Goal: Task Accomplishment & Management: Complete application form

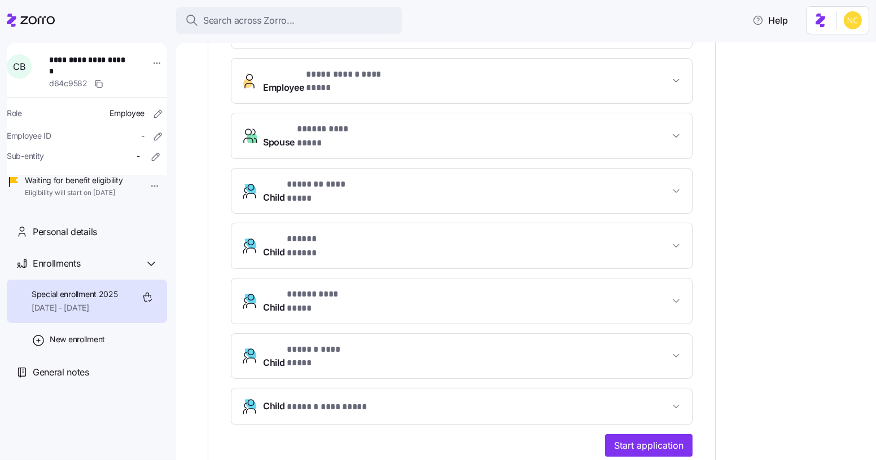
scroll to position [513, 0]
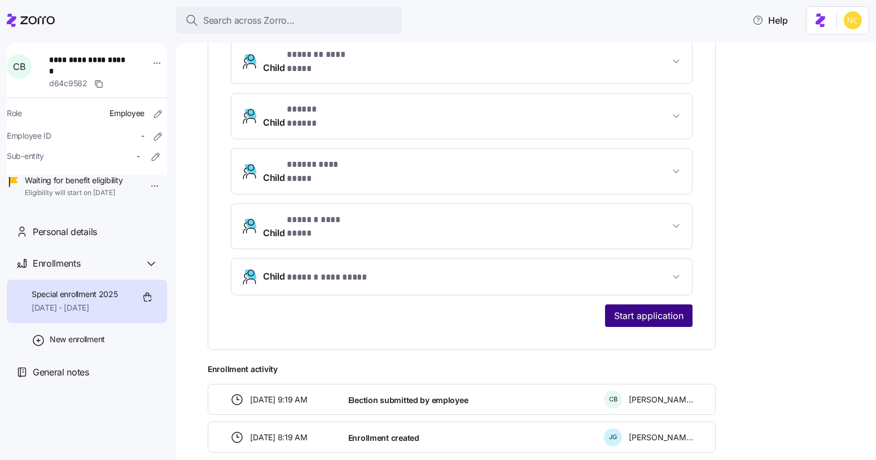
click at [625, 305] on button "Start application" at bounding box center [648, 316] width 87 height 23
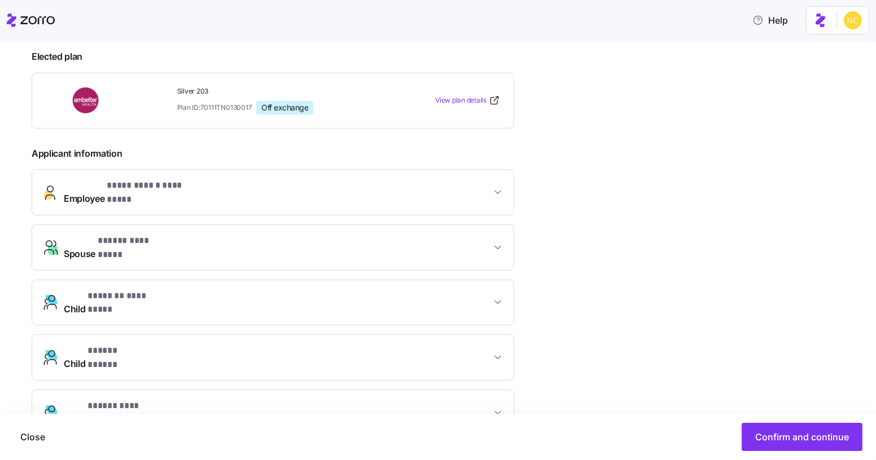
scroll to position [446, 0]
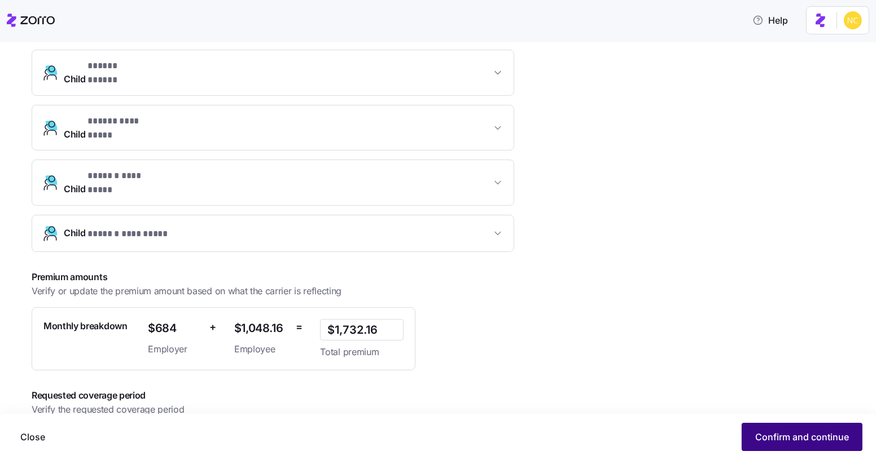
click at [789, 425] on button "Confirm and continue" at bounding box center [801, 437] width 121 height 28
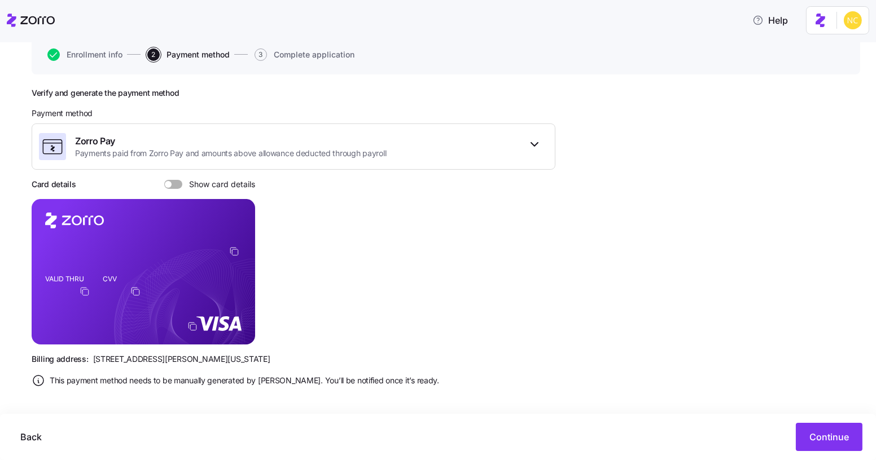
scroll to position [119, 0]
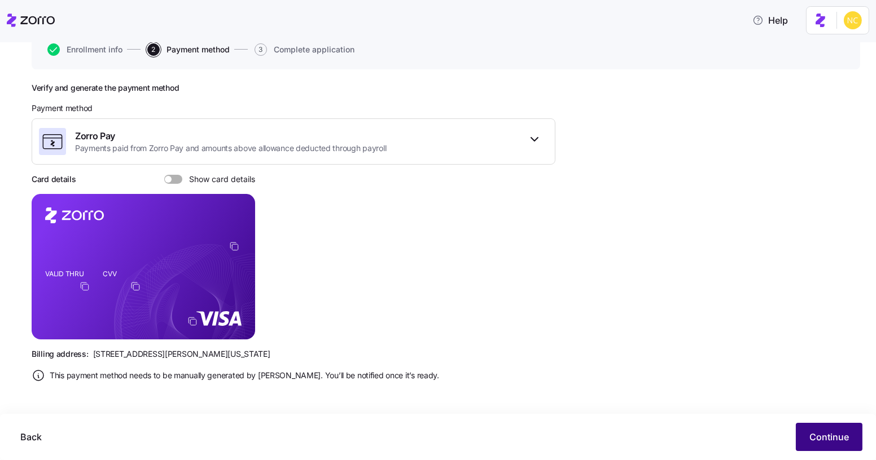
click at [802, 434] on button "Continue" at bounding box center [828, 437] width 67 height 28
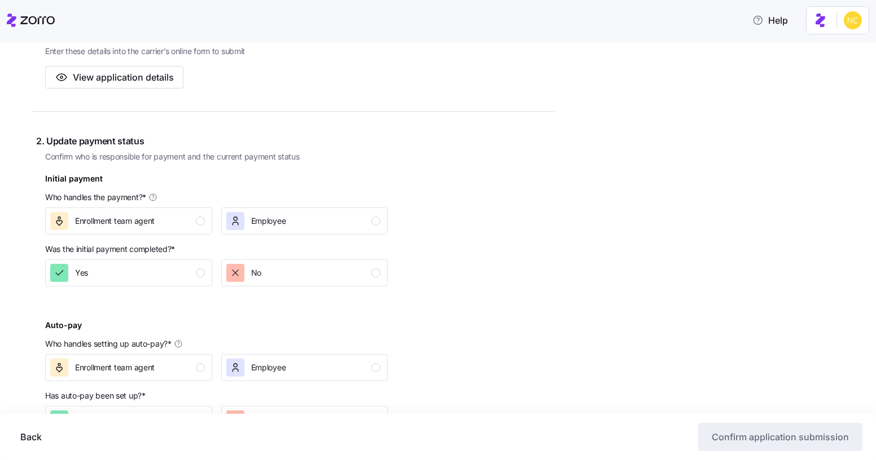
scroll to position [256, 0]
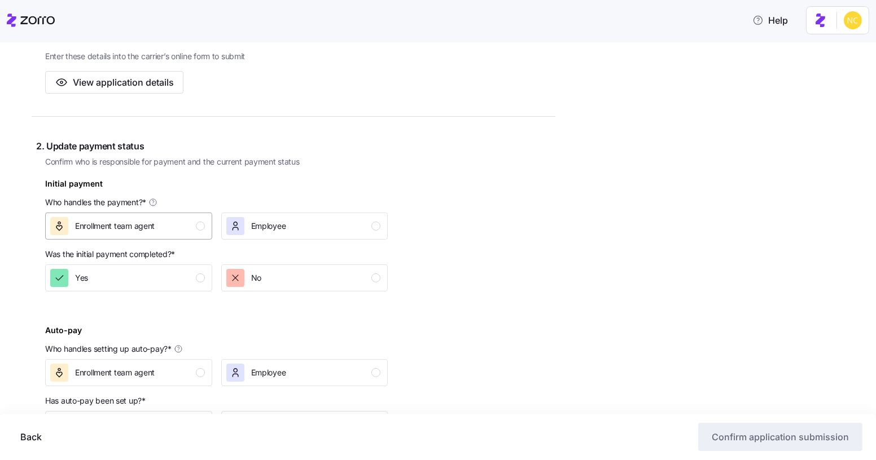
click at [128, 221] on span "Enrollment team agent" at bounding box center [115, 226] width 80 height 11
click at [282, 274] on div "No" at bounding box center [303, 278] width 155 height 18
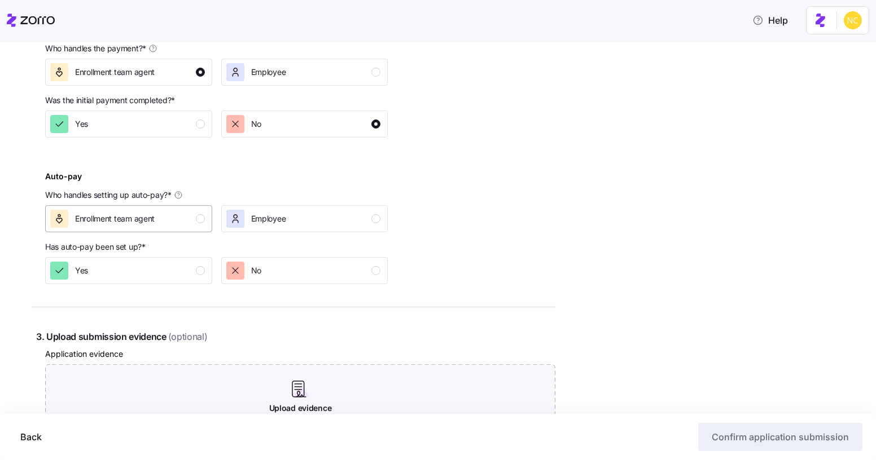
click at [170, 210] on div "Enrollment team agent" at bounding box center [127, 219] width 155 height 18
click at [252, 266] on span "No" at bounding box center [256, 270] width 10 height 11
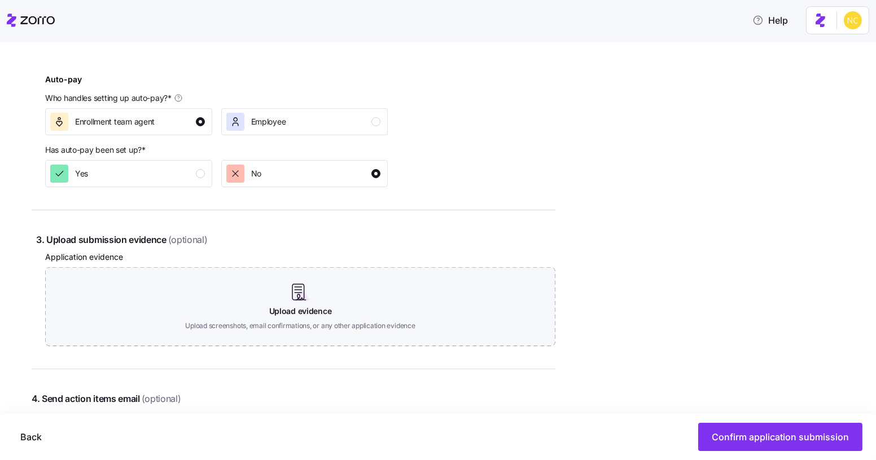
scroll to position [636, 0]
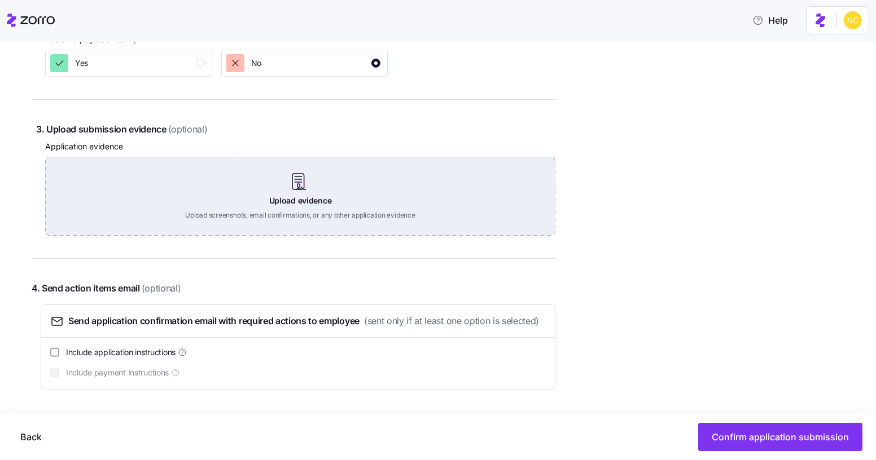
click at [285, 215] on div "Upload evidence Upload screenshots, email confirmations, or any other applicati…" at bounding box center [300, 196] width 510 height 79
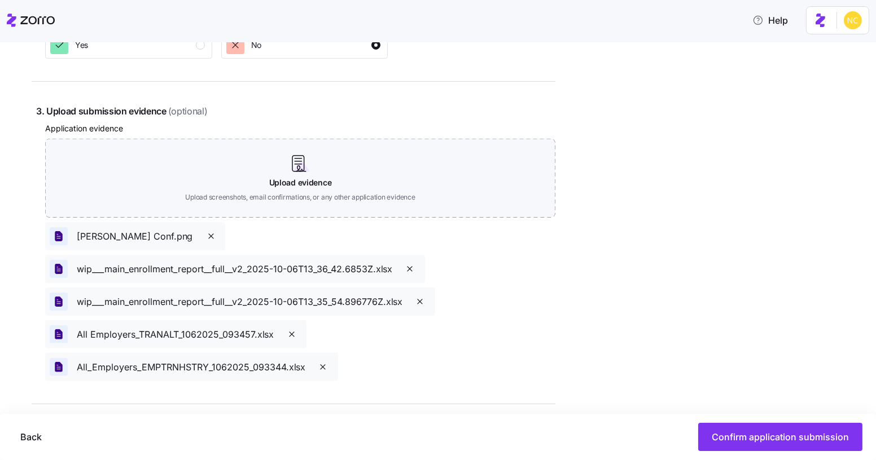
click at [408, 269] on icon "button" at bounding box center [409, 269] width 9 height 9
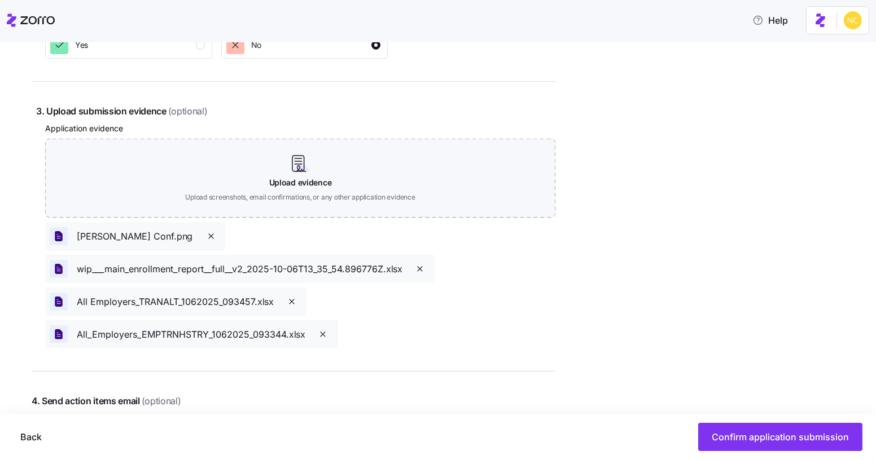
click at [408, 269] on div "wip___main_enrollment_report__full__v2_2025-10-06T13_35_54.896776Z. xlsx" at bounding box center [240, 269] width 381 height 19
click at [428, 269] on span "button" at bounding box center [420, 269] width 20 height 9
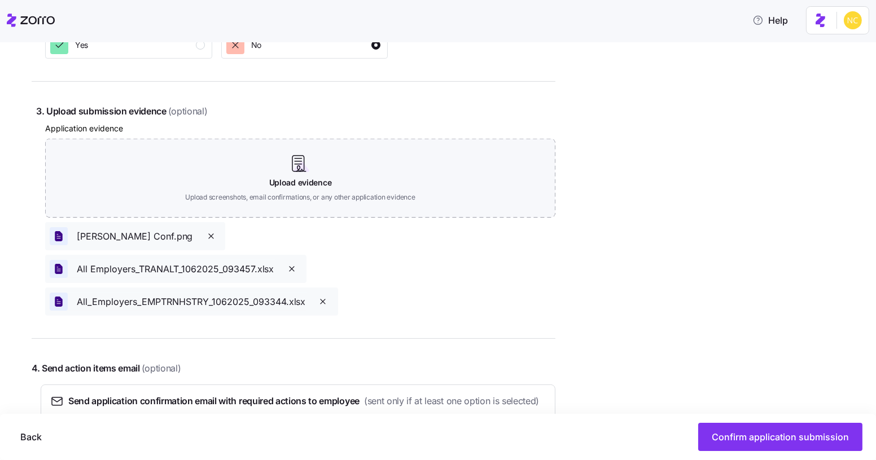
click at [421, 269] on div "Application evidence Upload evidence Upload screenshots, email confirmations, o…" at bounding box center [300, 218] width 510 height 195
click at [293, 273] on icon "button" at bounding box center [291, 269] width 9 height 9
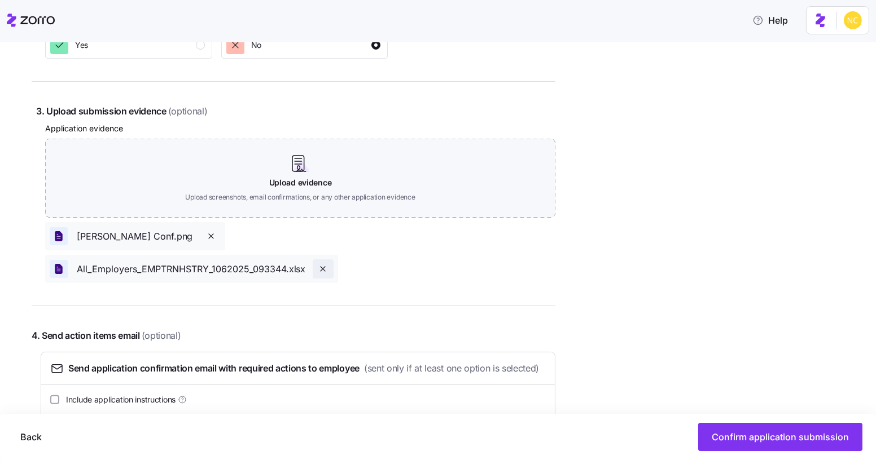
click at [323, 268] on icon "button" at bounding box center [322, 269] width 9 height 9
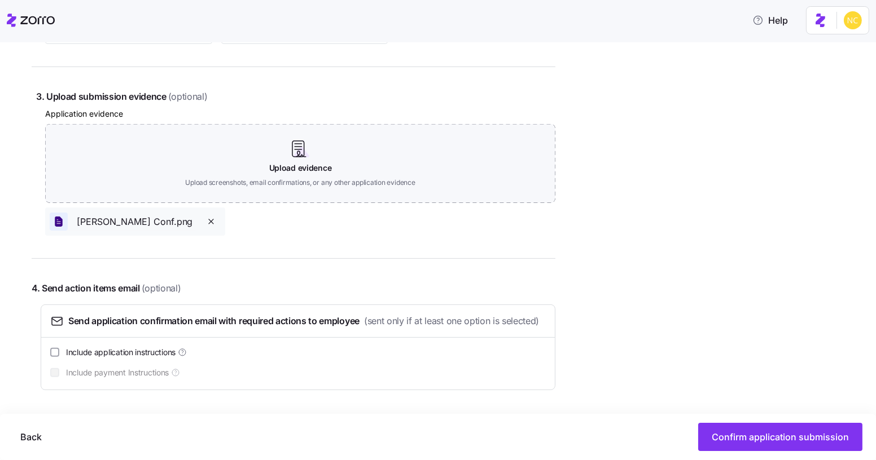
scroll to position [669, 0]
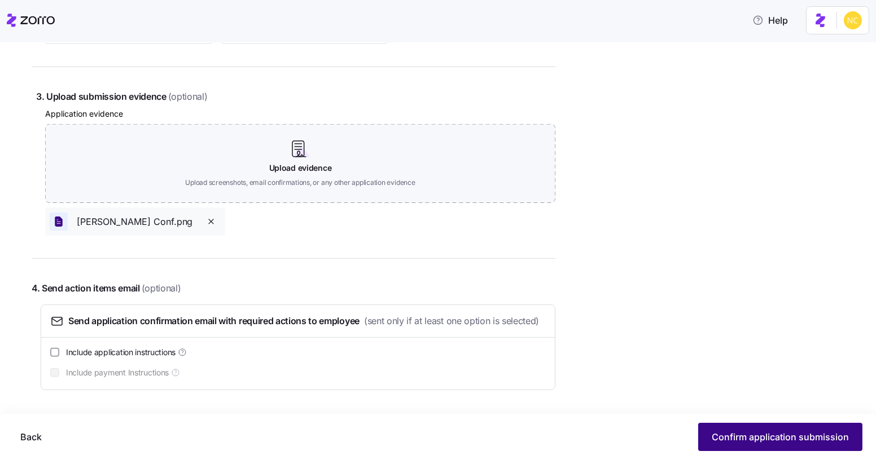
click at [796, 442] on span "Confirm application submission" at bounding box center [779, 437] width 137 height 14
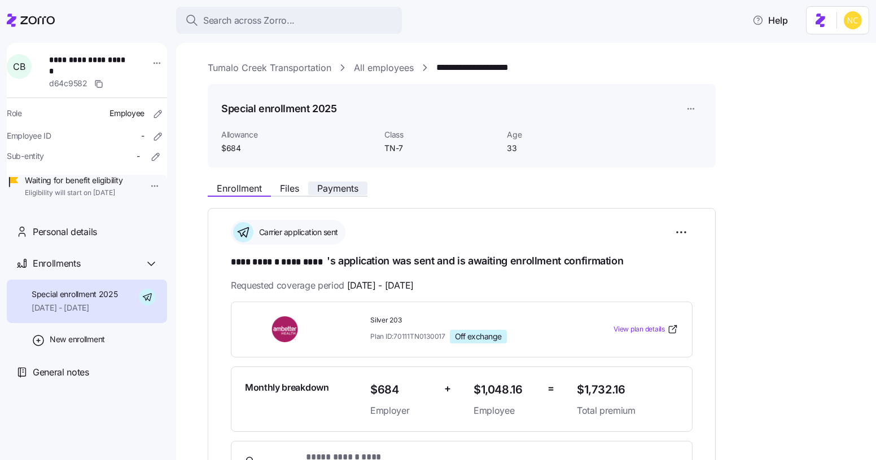
click at [323, 193] on span "Payments" at bounding box center [337, 188] width 41 height 9
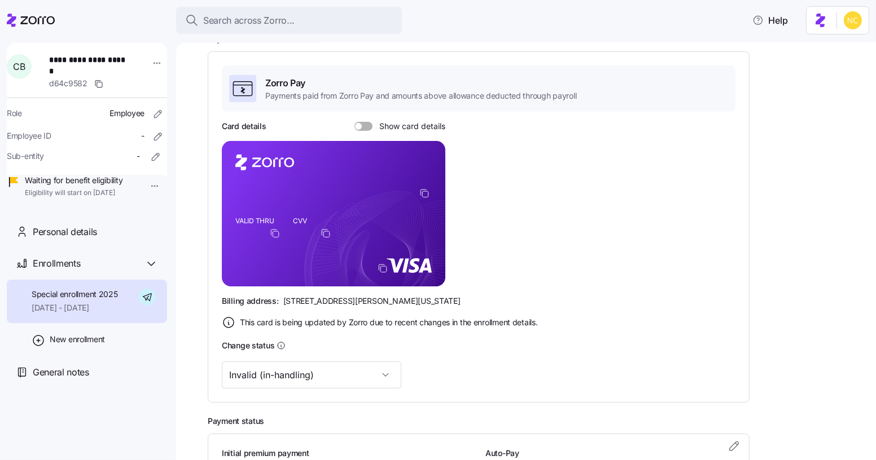
scroll to position [153, 0]
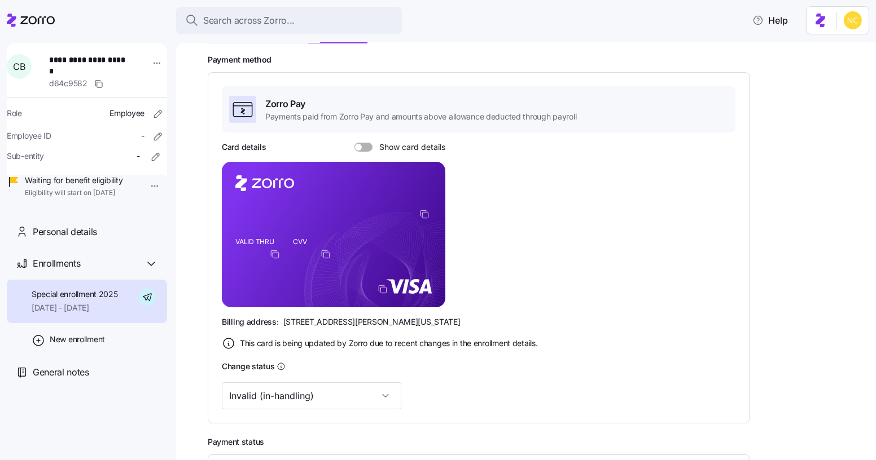
click at [426, 210] on icon "copy-to-clipboard" at bounding box center [424, 214] width 10 height 10
click at [355, 146] on span at bounding box center [358, 147] width 7 height 7
click at [354, 143] on input "Show card details" at bounding box center [354, 143] width 0 height 0
click at [361, 145] on span at bounding box center [359, 147] width 11 height 9
click at [354, 143] on input "Show card details" at bounding box center [354, 143] width 0 height 0
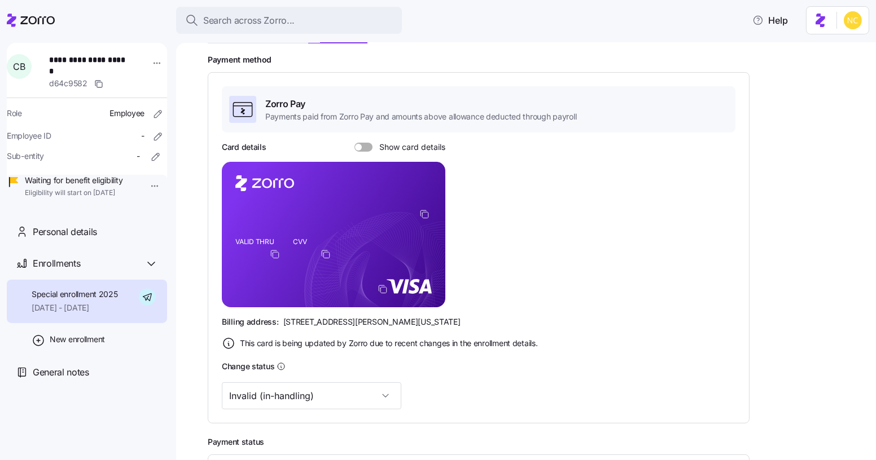
click at [426, 207] on rect at bounding box center [333, 235] width 223 height 146
click at [427, 217] on icon "copy-to-clipboard" at bounding box center [424, 214] width 10 height 10
click at [384, 290] on icon "VALID THRU CVV" at bounding box center [333, 235] width 223 height 146
drag, startPoint x: 427, startPoint y: 210, endPoint x: 421, endPoint y: 203, distance: 8.9
click at [427, 210] on icon "copy-to-clipboard" at bounding box center [424, 214] width 10 height 10
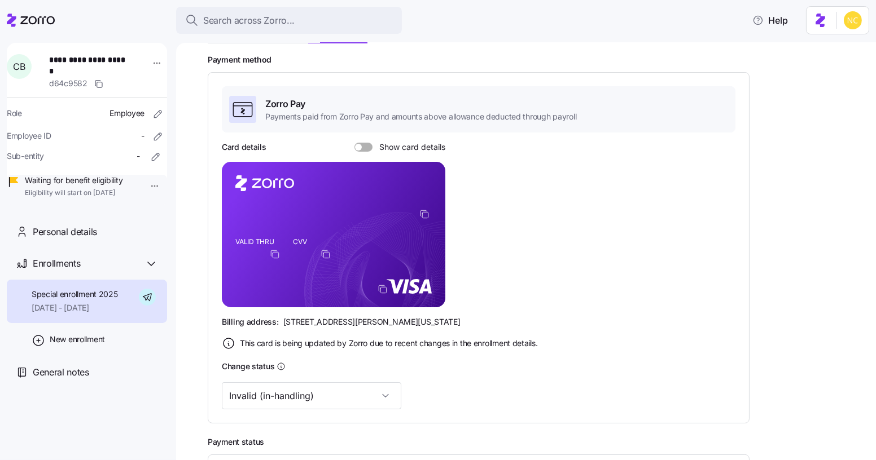
drag, startPoint x: 366, startPoint y: 148, endPoint x: 306, endPoint y: 180, distance: 67.6
click at [366, 148] on span at bounding box center [367, 147] width 11 height 9
click at [354, 143] on input "Show card details" at bounding box center [354, 143] width 0 height 0
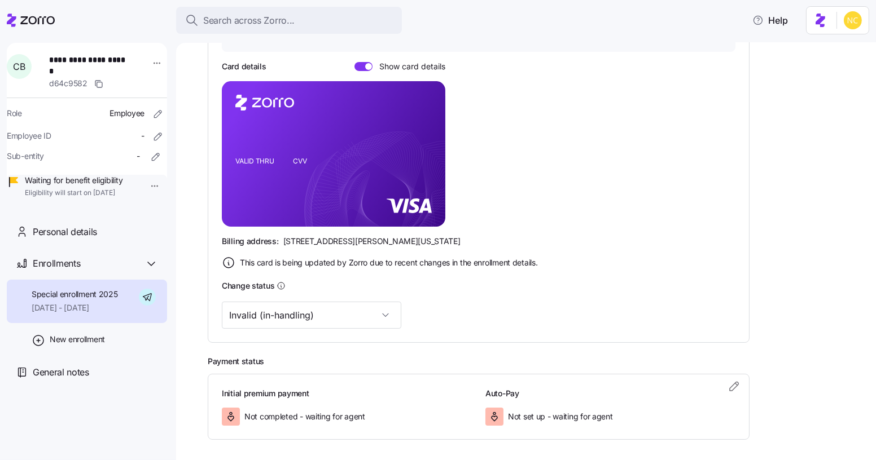
scroll to position [228, 0]
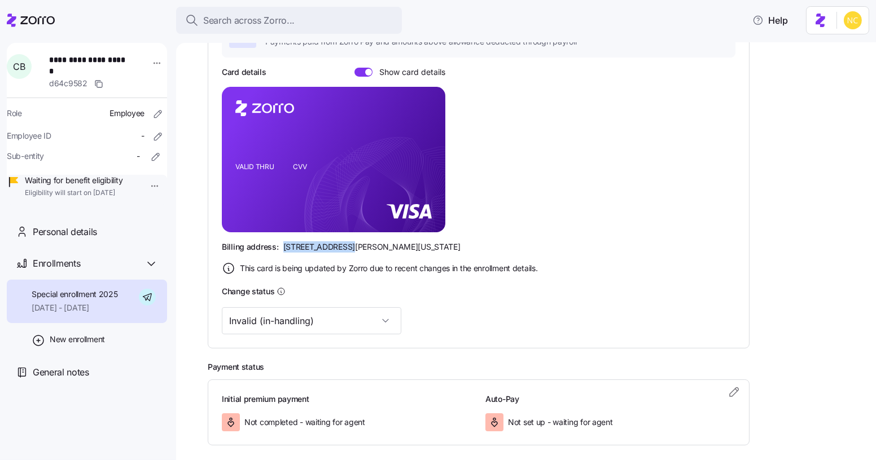
drag, startPoint x: 280, startPoint y: 249, endPoint x: 340, endPoint y: 248, distance: 59.8
click at [340, 248] on div "Billing address: 810 Sharon Drive, Westlake, Ohio 44145" at bounding box center [478, 246] width 513 height 11
copy span "810 Sharon Drive"
drag, startPoint x: 348, startPoint y: 243, endPoint x: 380, endPoint y: 245, distance: 32.2
click at [380, 245] on span "810 Sharon Drive, Westlake, Ohio 44145" at bounding box center [371, 246] width 177 height 11
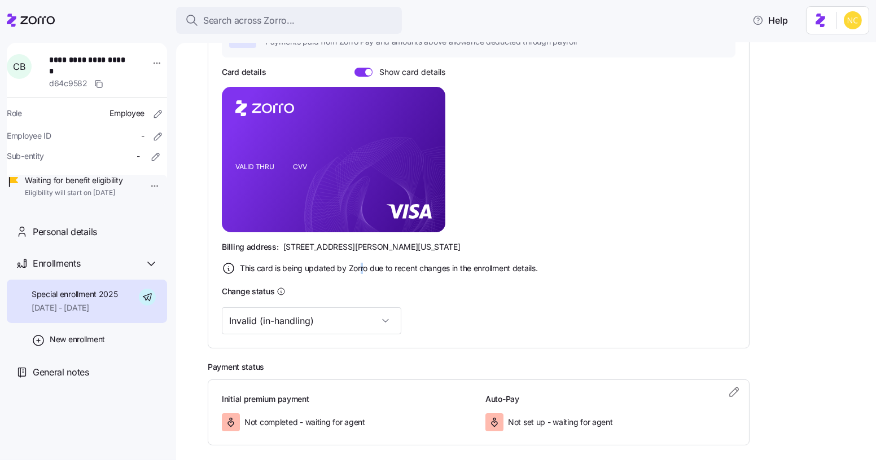
click at [362, 262] on div "This card is being updated by Zorro due to recent changes in the enrollment det…" at bounding box center [478, 269] width 513 height 14
drag, startPoint x: 346, startPoint y: 240, endPoint x: 357, endPoint y: 240, distance: 10.2
click at [357, 241] on span "810 Sharon Drive, Westlake, Ohio 44145" at bounding box center [371, 246] width 177 height 11
click at [354, 242] on span "810 Sharon Drive, Westlake, Ohio 44145" at bounding box center [371, 246] width 177 height 11
drag, startPoint x: 347, startPoint y: 247, endPoint x: 374, endPoint y: 162, distance: 88.3
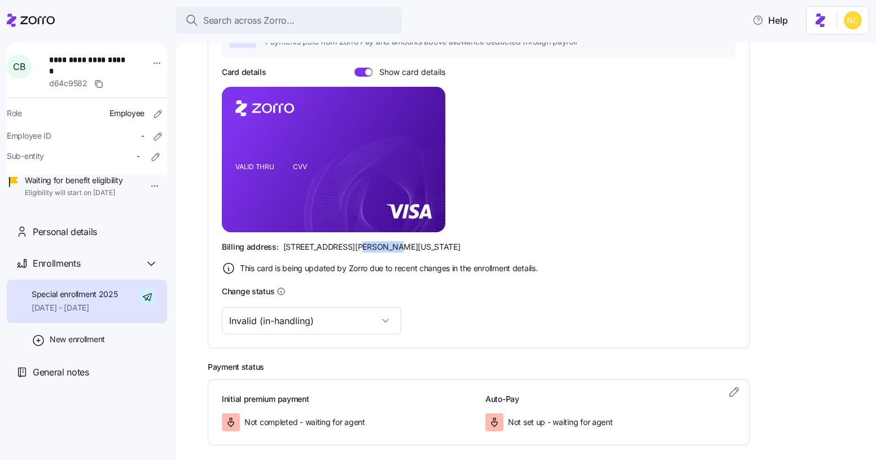
click at [376, 247] on span "810 Sharon Drive, Westlake, Ohio 44145" at bounding box center [371, 246] width 177 height 11
copy span "Westlake"
drag, startPoint x: 403, startPoint y: 247, endPoint x: 434, endPoint y: 213, distance: 46.3
click at [436, 243] on div "Billing address: 810 Sharon Drive, Westlake, Ohio 44145" at bounding box center [478, 246] width 513 height 11
copy span "44145"
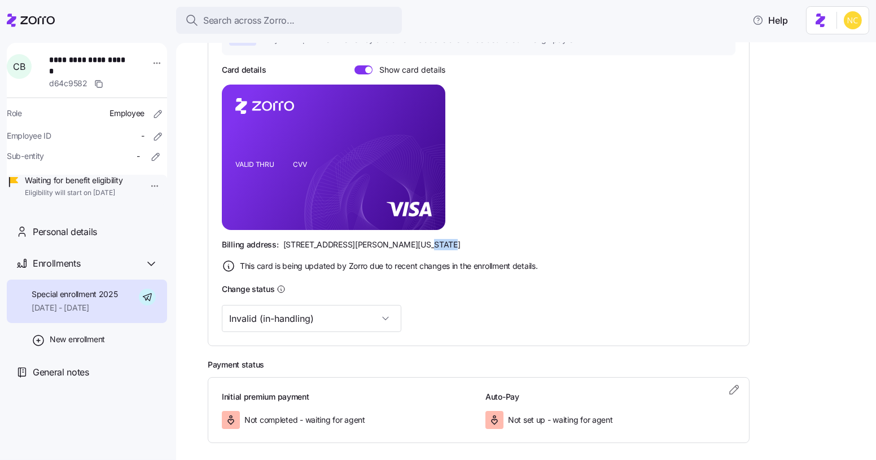
scroll to position [74, 0]
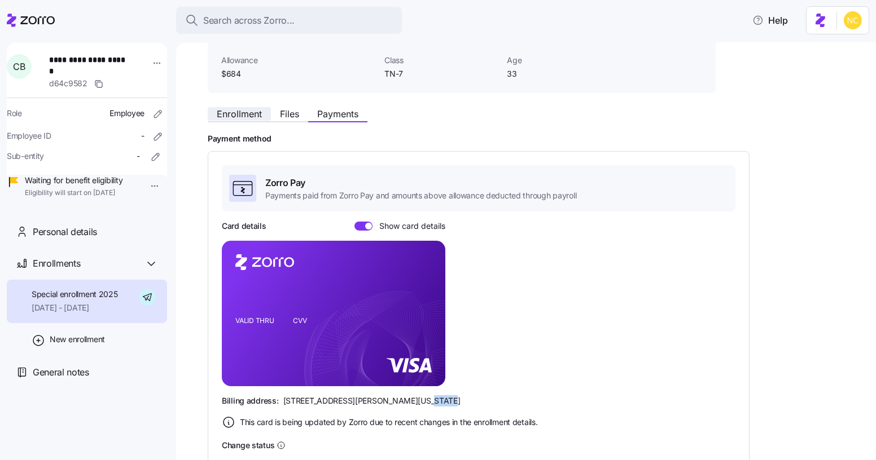
click at [232, 119] on button "Enrollment" at bounding box center [239, 114] width 63 height 14
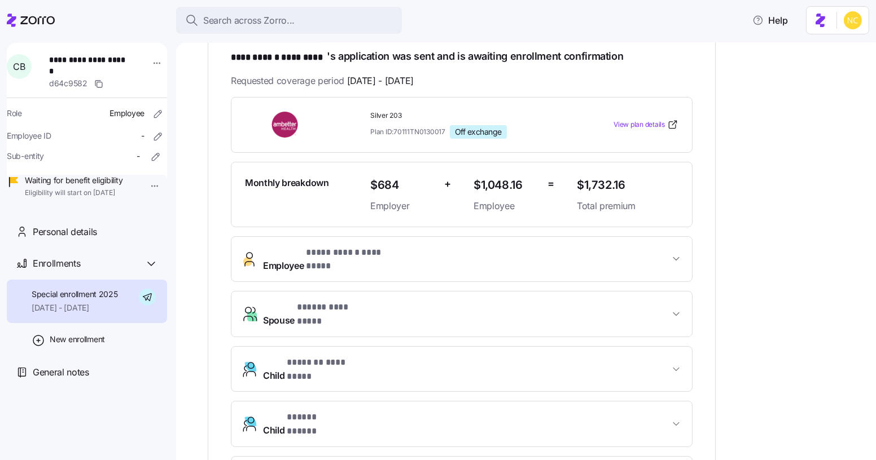
click at [324, 256] on span "**********" at bounding box center [356, 253] width 100 height 14
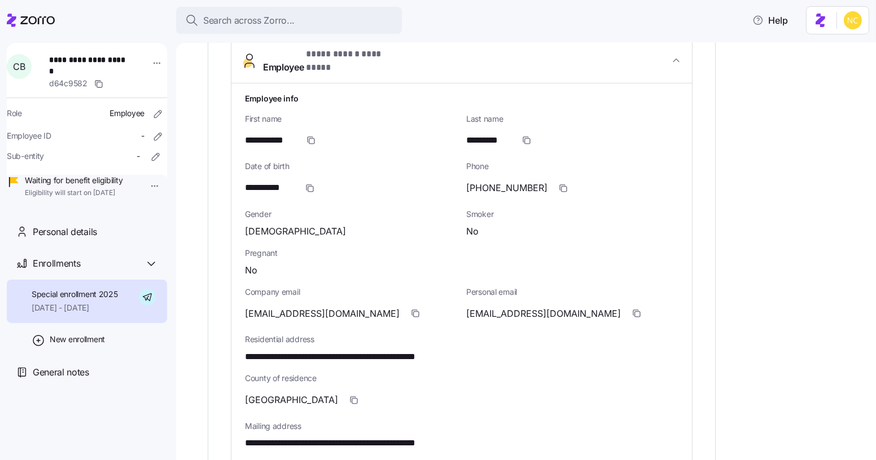
scroll to position [410, 0]
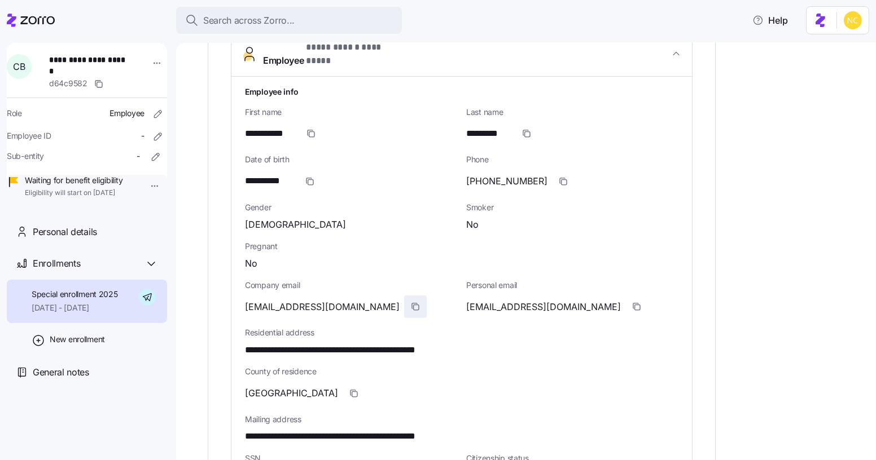
click at [414, 305] on icon "button" at bounding box center [416, 307] width 5 height 5
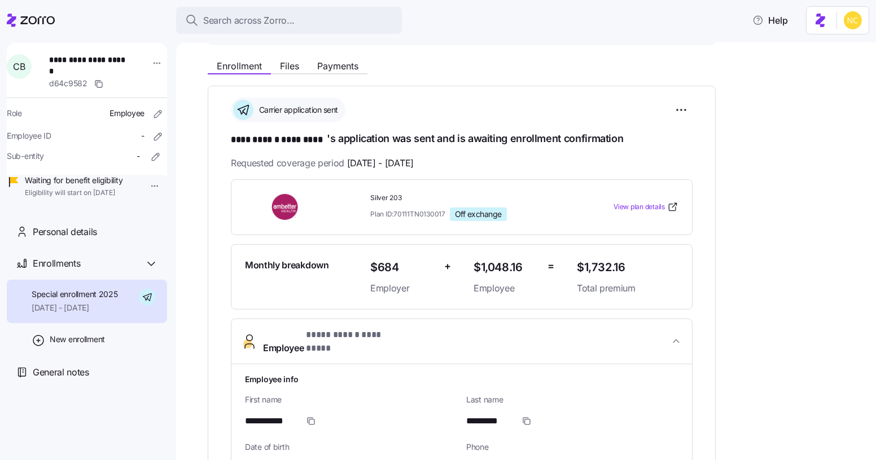
scroll to position [102, 0]
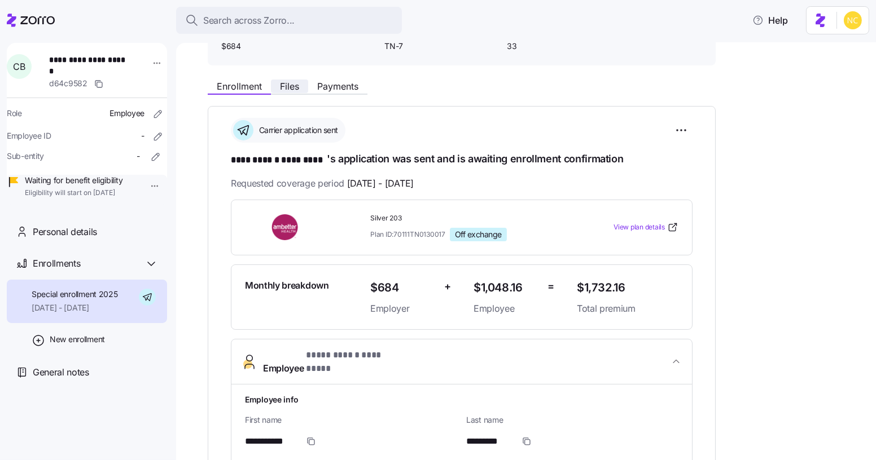
click at [300, 84] on button "Files" at bounding box center [289, 87] width 37 height 14
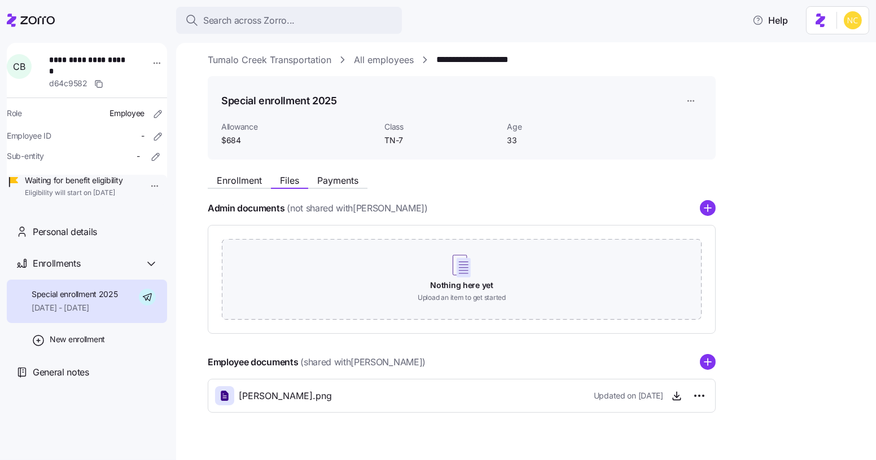
scroll to position [28, 0]
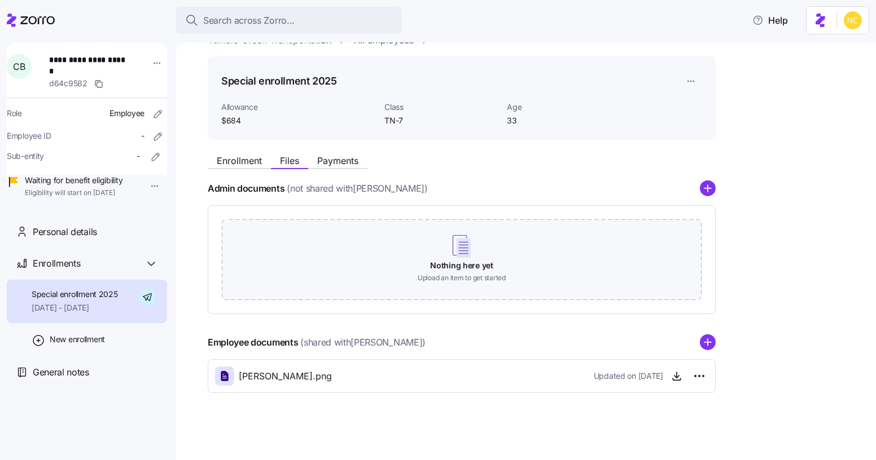
click at [698, 346] on div "Employee documents (shared with Christopher Burroughs )" at bounding box center [462, 343] width 508 height 16
click at [718, 340] on div "Enrollment Files Payments Admin documents (not shared with Christopher Burrough…" at bounding box center [534, 271] width 652 height 244
click at [710, 340] on circle "add icon" at bounding box center [707, 343] width 15 height 15
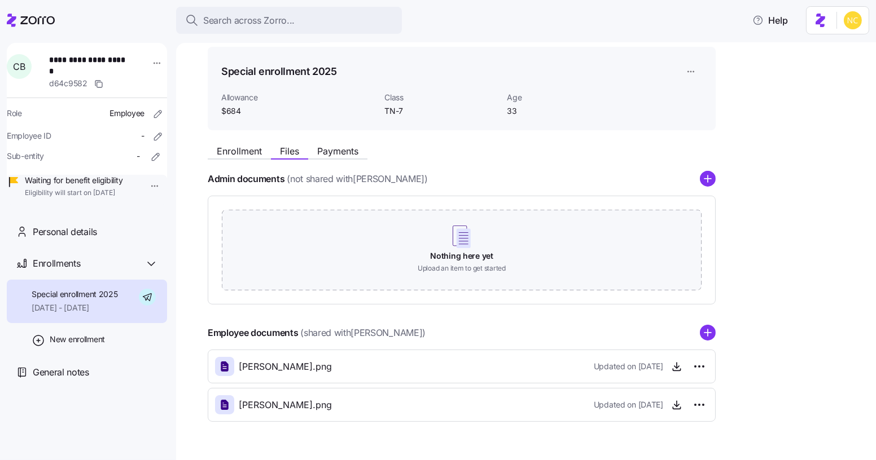
scroll to position [65, 0]
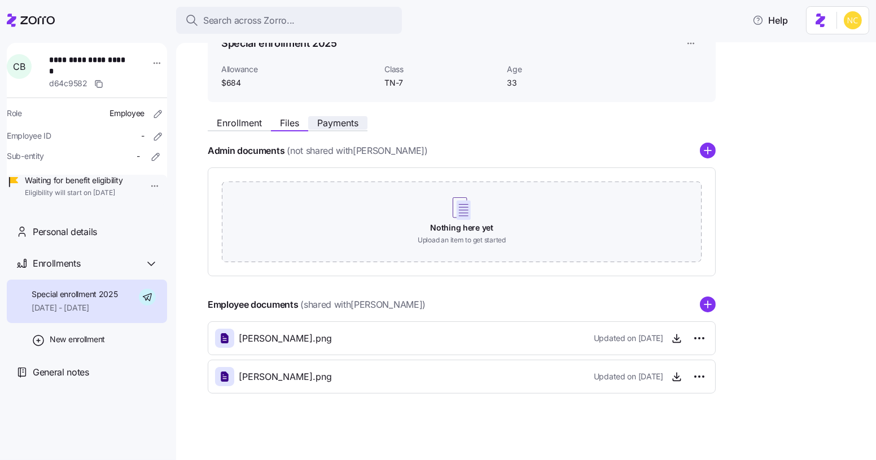
click at [336, 125] on span "Payments" at bounding box center [337, 122] width 41 height 9
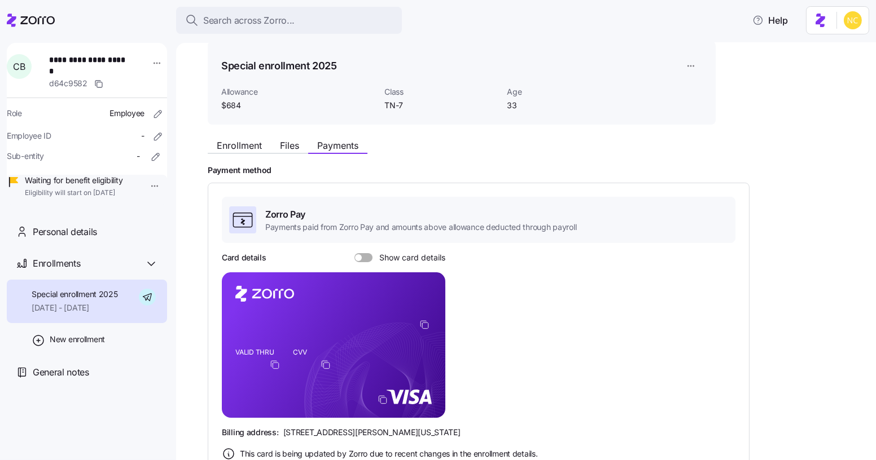
scroll to position [205, 0]
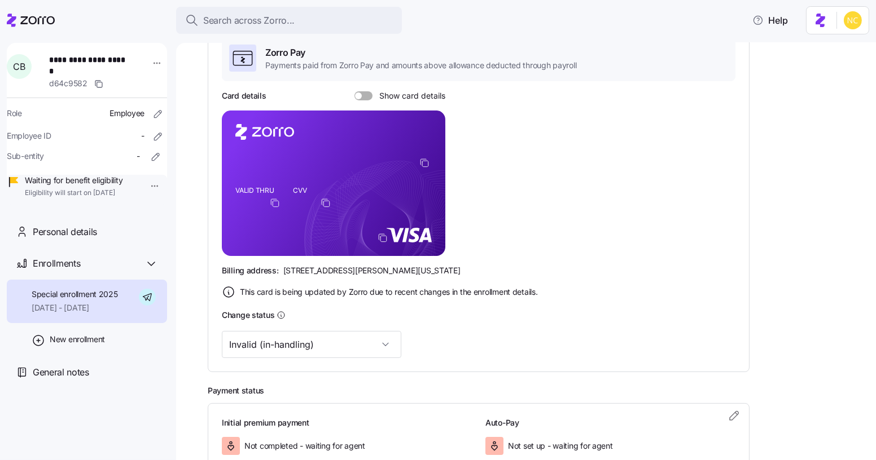
drag, startPoint x: 234, startPoint y: 236, endPoint x: 383, endPoint y: 238, distance: 149.5
click at [383, 238] on icon "VALID THRU CVV" at bounding box center [333, 184] width 223 height 146
drag, startPoint x: 420, startPoint y: 161, endPoint x: 392, endPoint y: 161, distance: 27.6
click at [420, 161] on icon "copy-to-clipboard" at bounding box center [424, 163] width 10 height 10
click at [362, 93] on span at bounding box center [367, 95] width 11 height 9
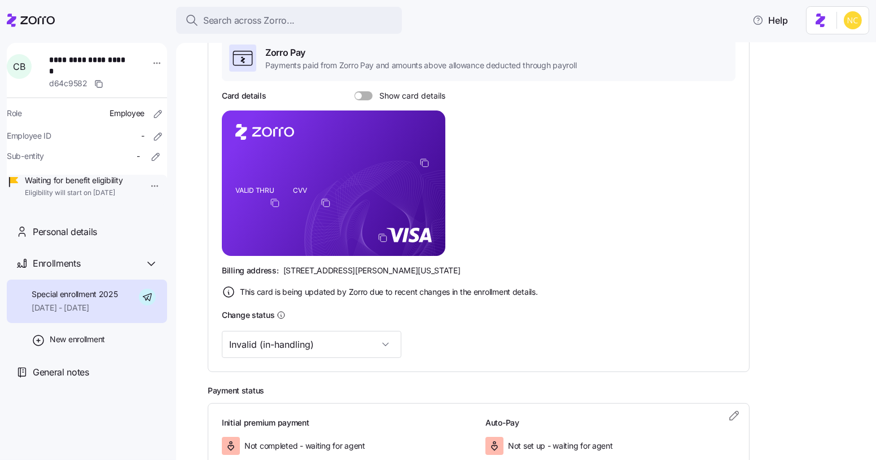
click at [354, 91] on input "Show card details" at bounding box center [354, 91] width 0 height 0
drag, startPoint x: 281, startPoint y: 272, endPoint x: 340, endPoint y: 267, distance: 59.5
click at [340, 267] on span "810 Sharon Drive, Westlake, Ohio 44145" at bounding box center [371, 270] width 177 height 11
copy span "810 Sharon Drive"
drag, startPoint x: 347, startPoint y: 271, endPoint x: 378, endPoint y: 269, distance: 31.1
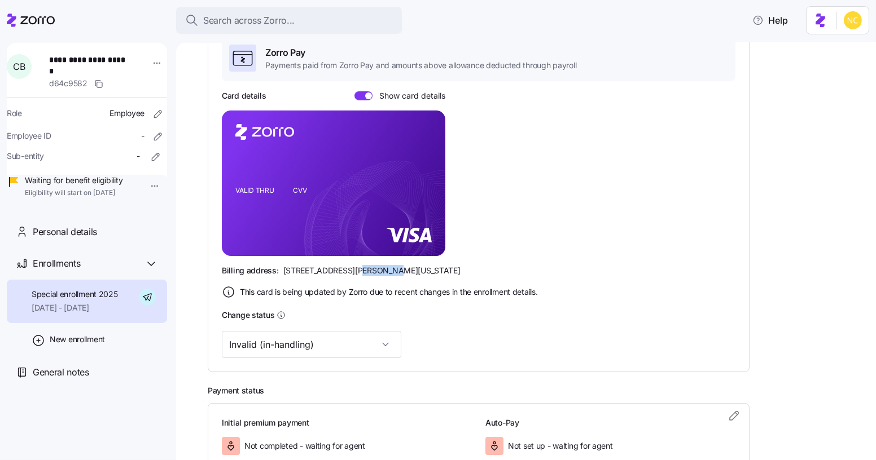
click at [378, 269] on span "810 Sharon Drive, Westlake, Ohio 44145" at bounding box center [371, 270] width 177 height 11
drag, startPoint x: 397, startPoint y: 59, endPoint x: 384, endPoint y: 197, distance: 139.4
drag, startPoint x: 384, startPoint y: 197, endPoint x: 348, endPoint y: 277, distance: 87.1
click at [348, 277] on div "Card details Show card details VALID THRU CVV Billing address: 810 Sharon Drive…" at bounding box center [478, 194] width 513 height 209
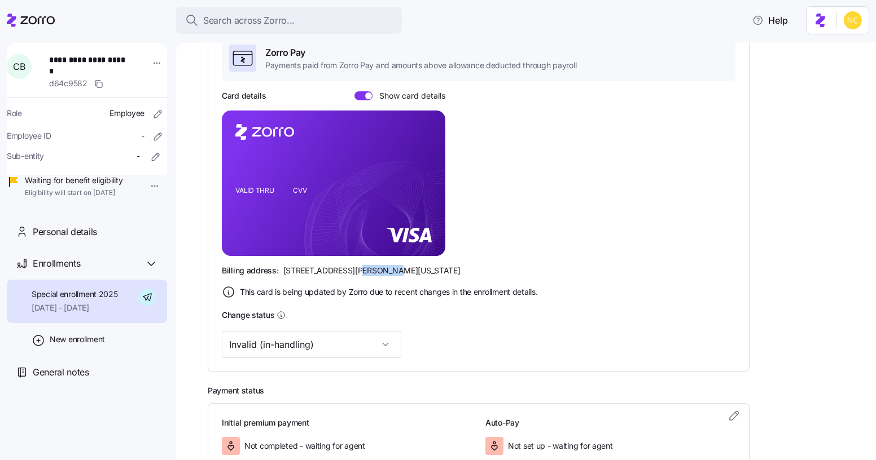
drag, startPoint x: 349, startPoint y: 270, endPoint x: 379, endPoint y: 272, distance: 29.9
click at [379, 272] on span "810 Sharon Drive, Westlake, Ohio 44145" at bounding box center [371, 270] width 177 height 11
copy span "Westlake"
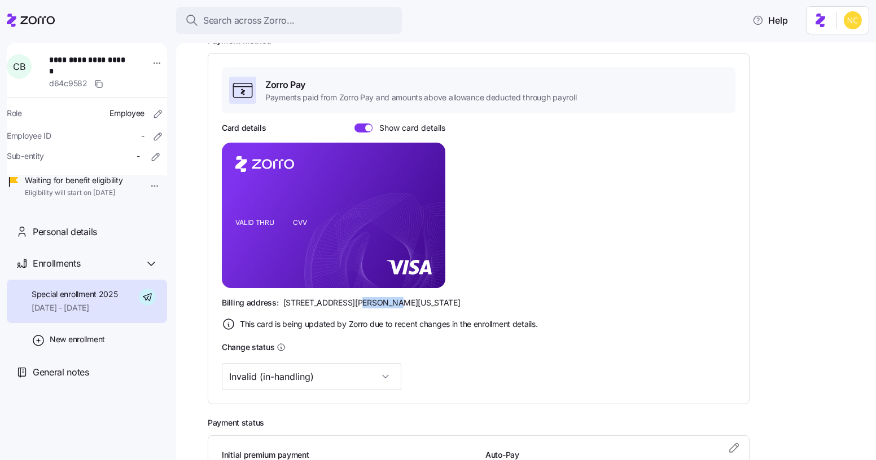
scroll to position [0, 0]
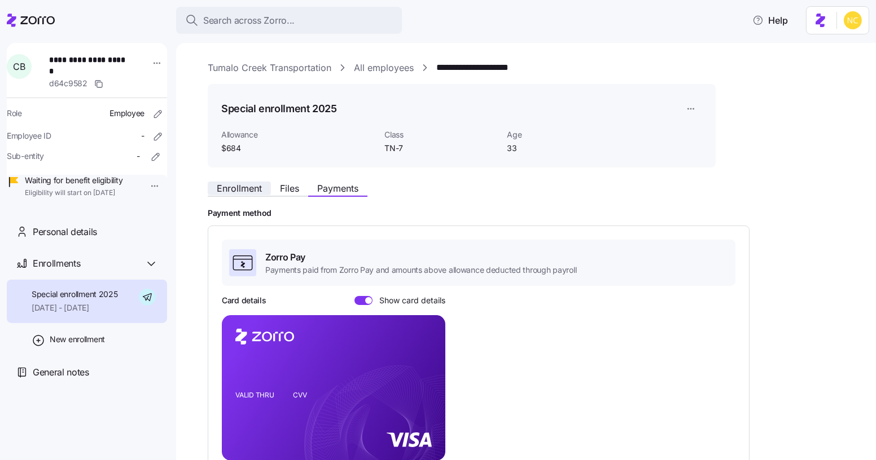
click at [250, 188] on span "Enrollment" at bounding box center [239, 188] width 45 height 9
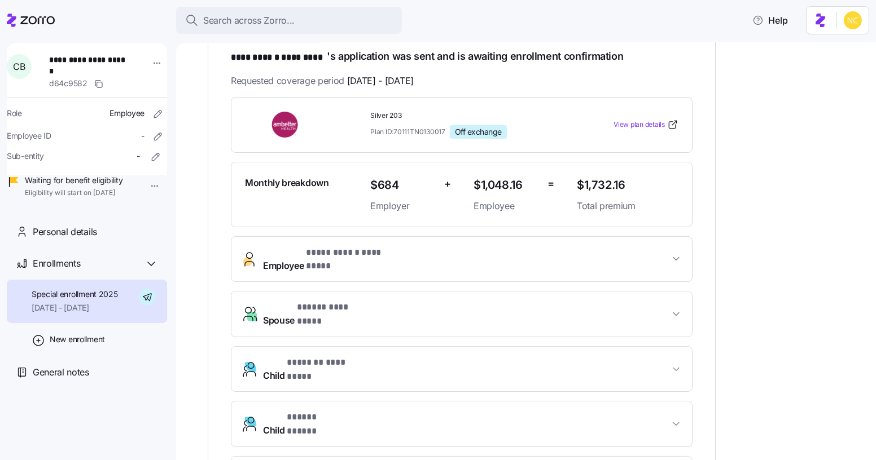
click at [334, 237] on button "**********" at bounding box center [461, 259] width 460 height 45
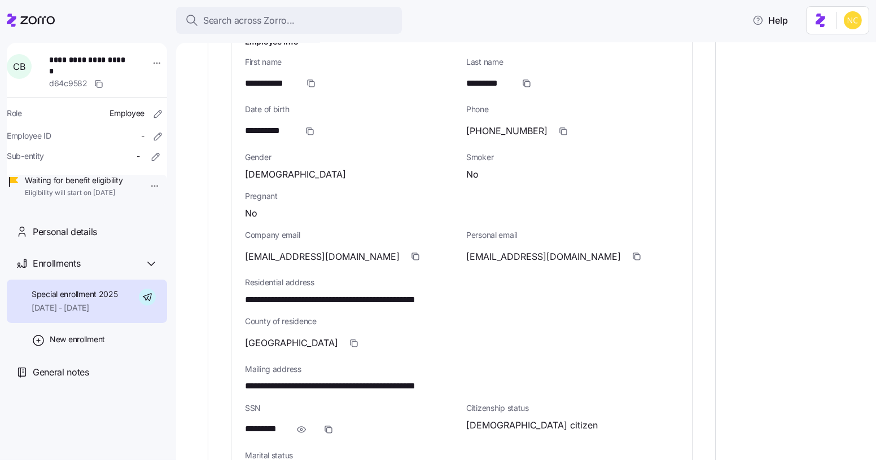
scroll to position [461, 0]
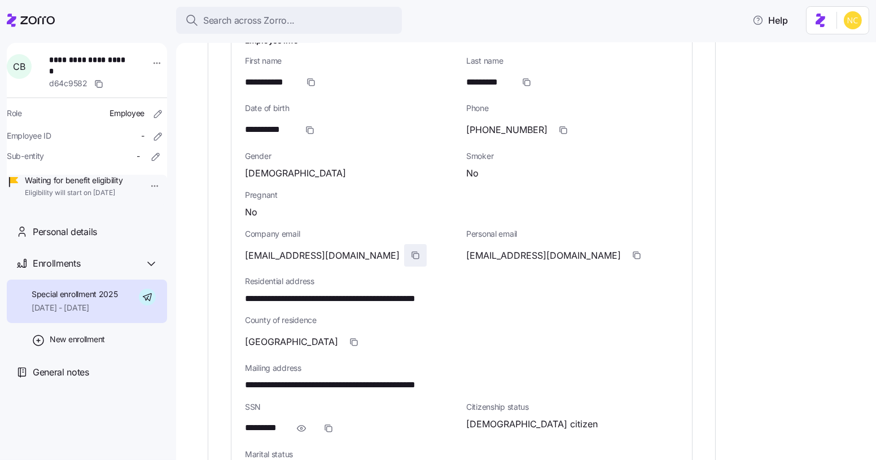
click at [405, 245] on span "button" at bounding box center [415, 255] width 21 height 21
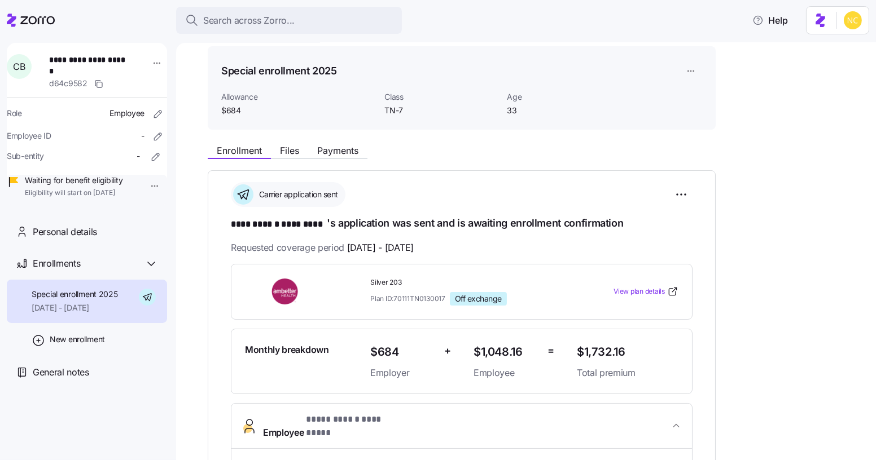
scroll to position [0, 0]
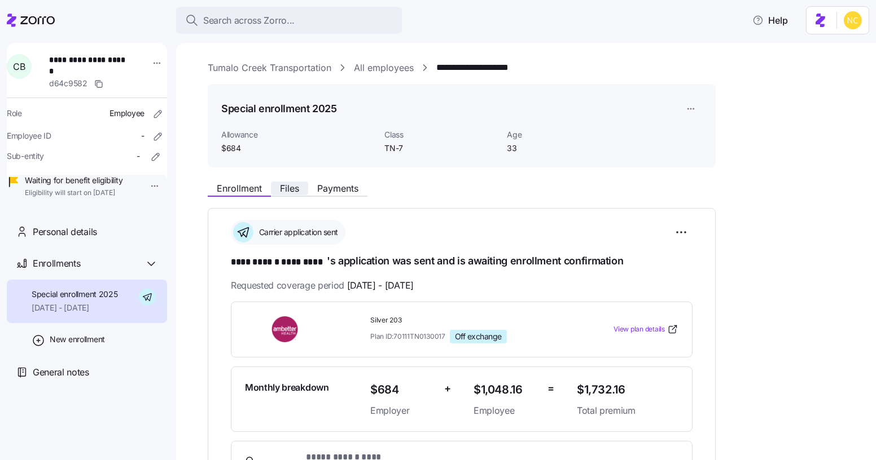
click at [284, 190] on span "Files" at bounding box center [289, 188] width 19 height 9
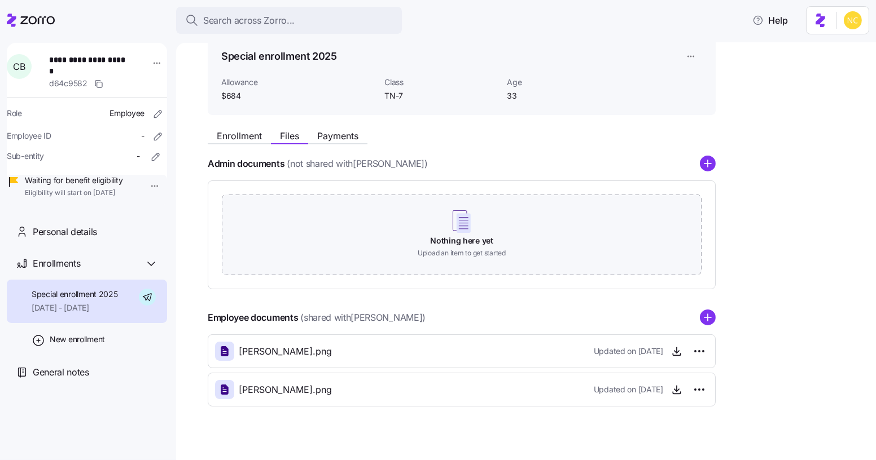
scroll to position [65, 0]
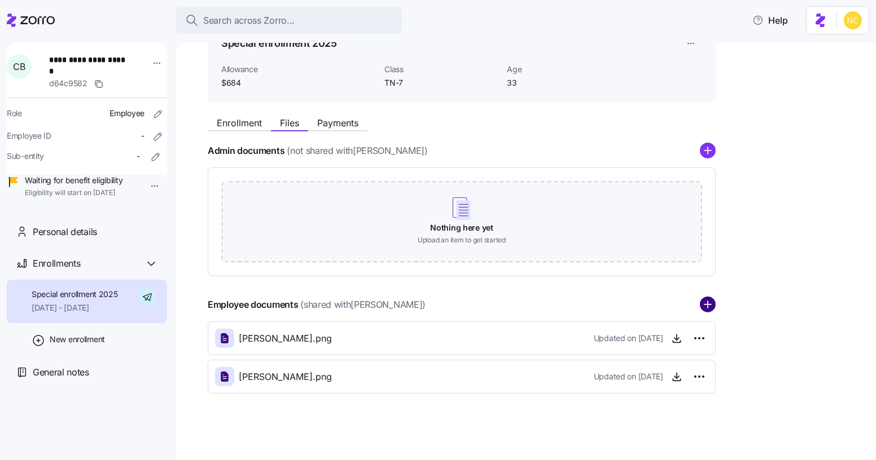
click at [705, 301] on circle "add icon" at bounding box center [707, 305] width 15 height 15
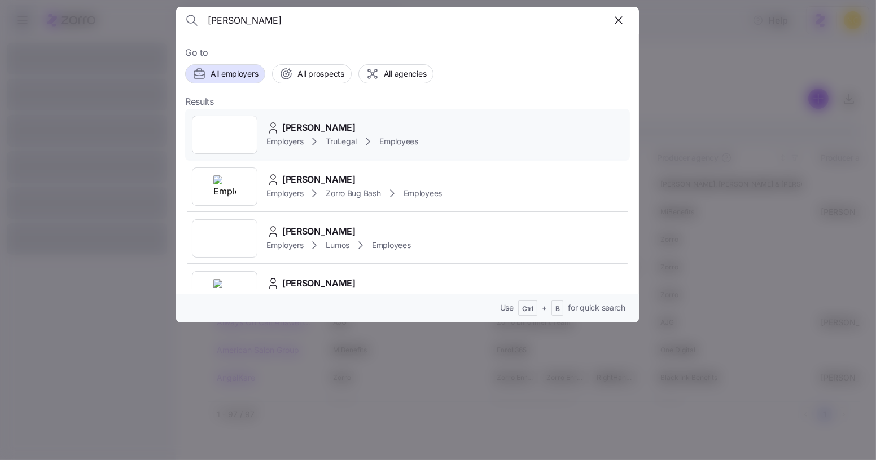
type input "bradley stephenson"
click at [353, 115] on div "Bradley Stephenson Employers TruLegal Employees" at bounding box center [407, 135] width 445 height 52
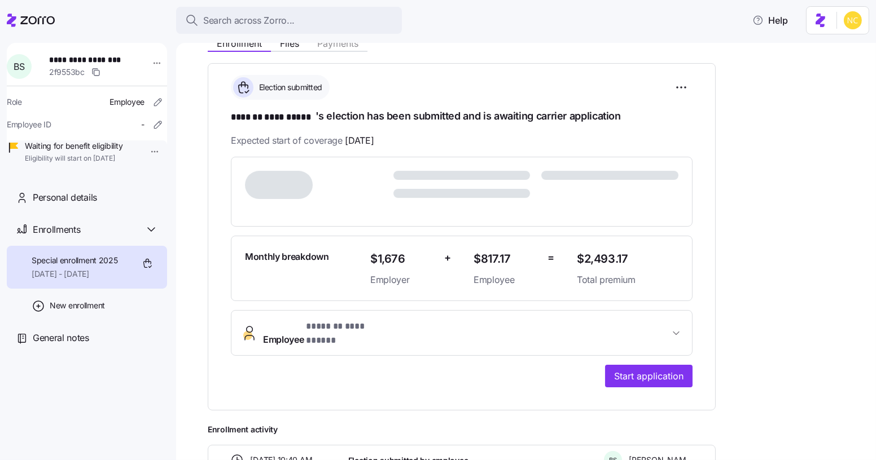
scroll to position [205, 0]
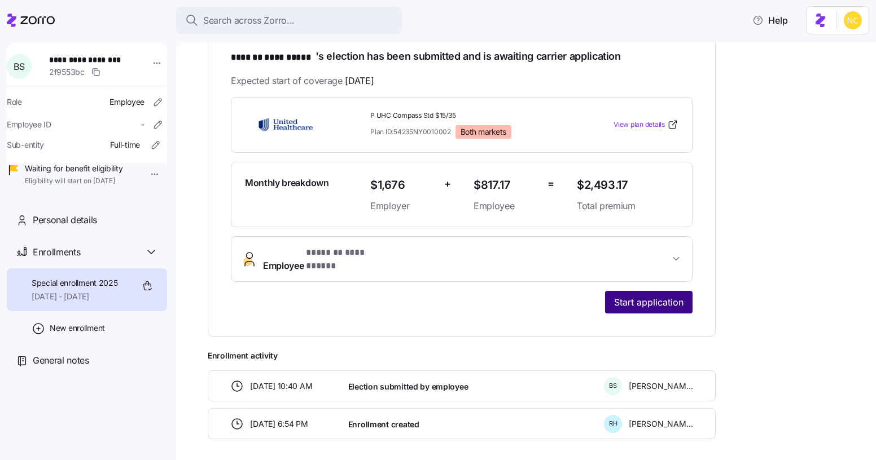
click at [665, 296] on span "Start application" at bounding box center [648, 303] width 69 height 14
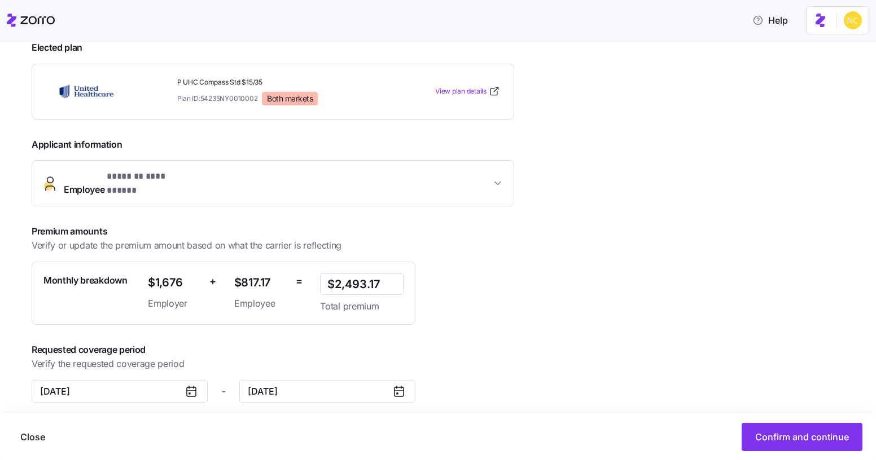
scroll to position [172, 0]
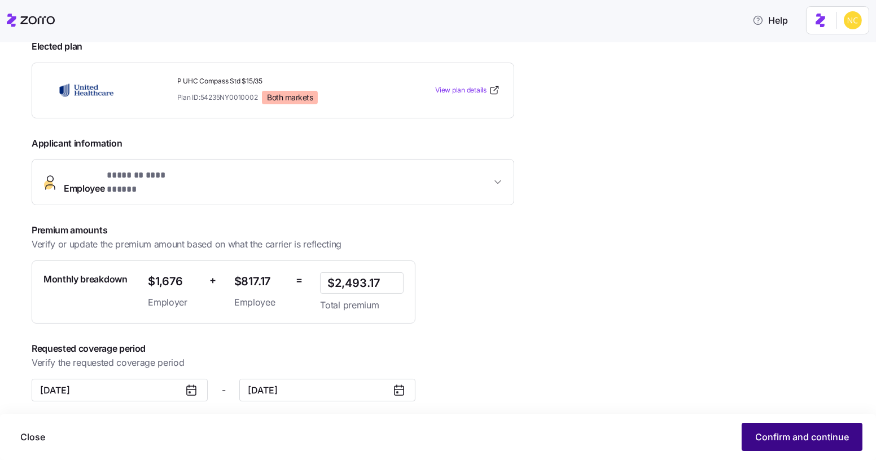
click at [756, 436] on span "Confirm and continue" at bounding box center [802, 437] width 94 height 14
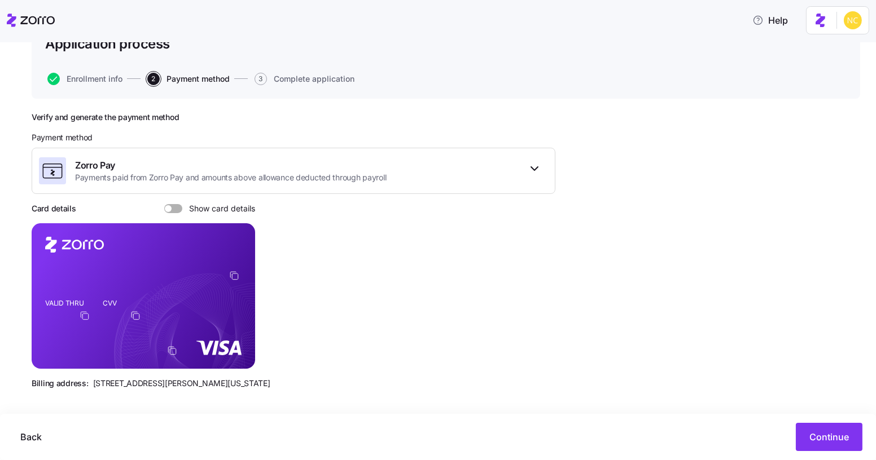
scroll to position [96, 0]
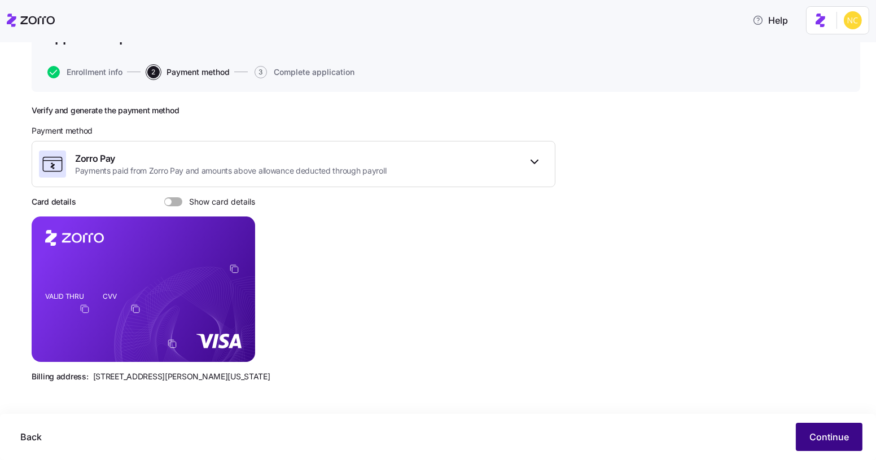
click at [836, 437] on span "Continue" at bounding box center [828, 437] width 39 height 14
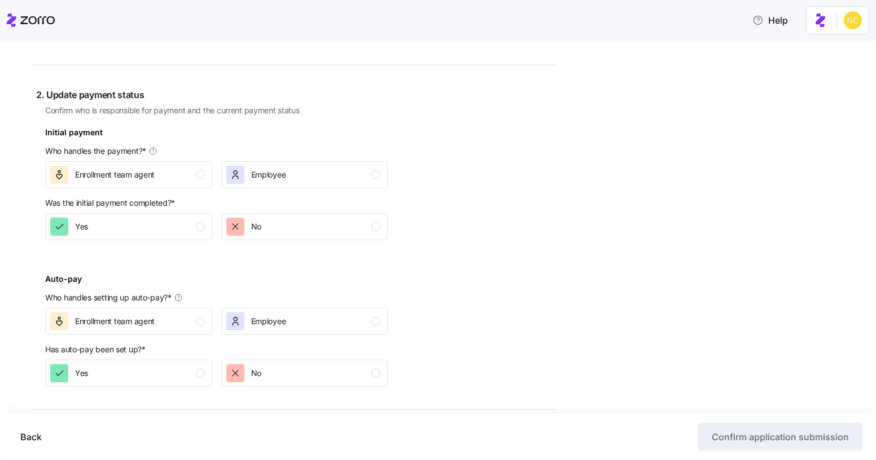
scroll to position [102, 0]
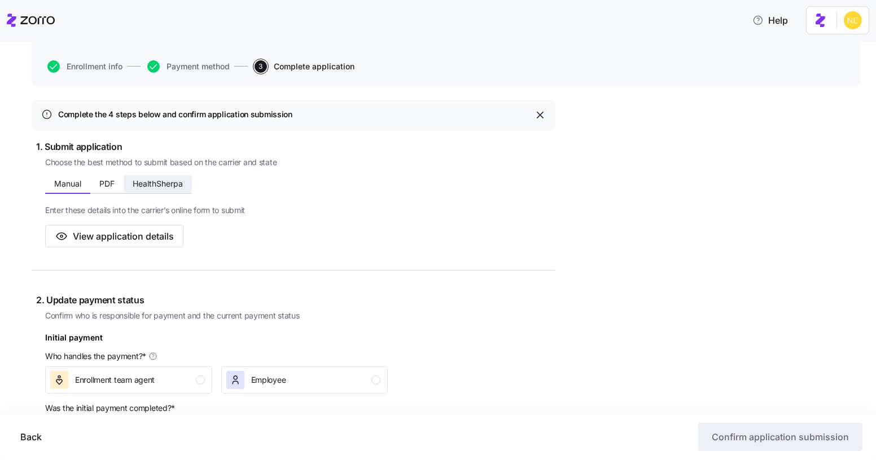
click at [183, 190] on button "HealthSherpa" at bounding box center [158, 183] width 68 height 17
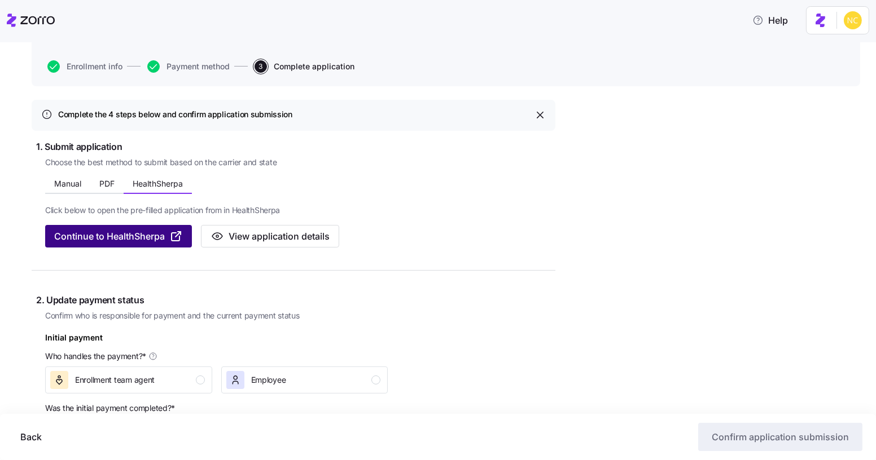
click at [156, 236] on span "Continue to HealthSherpa" at bounding box center [109, 237] width 111 height 14
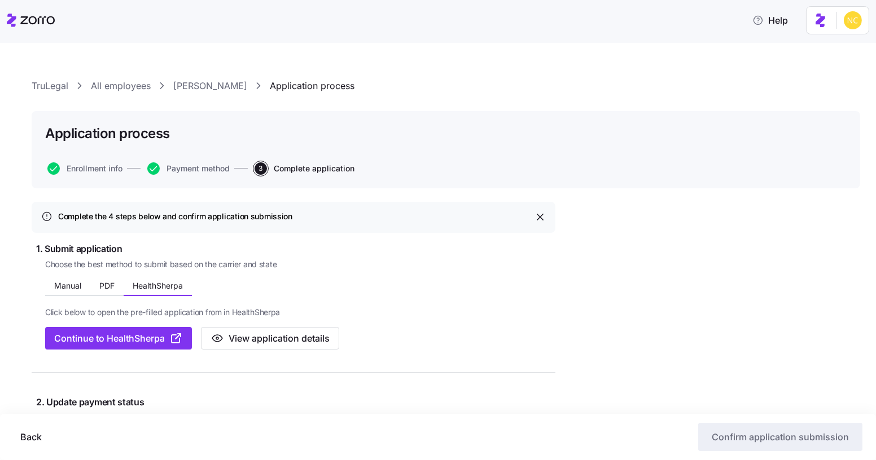
click at [196, 85] on link "Bradley Stephenson" at bounding box center [210, 86] width 74 height 14
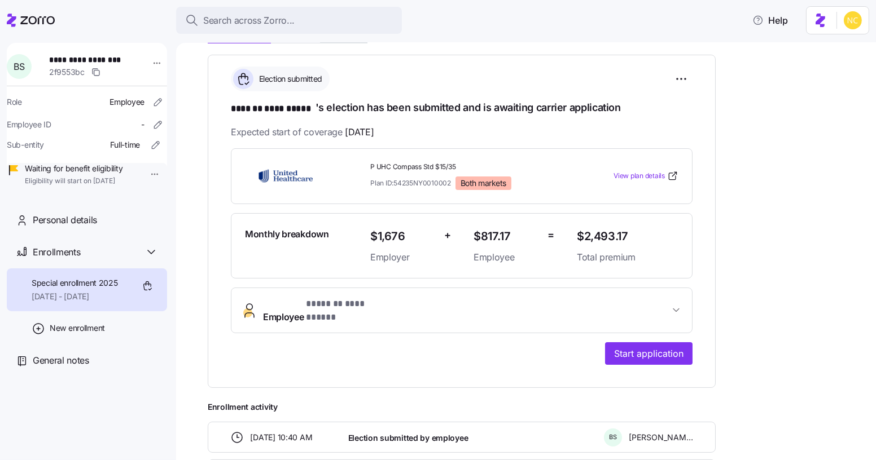
click at [322, 280] on div "**********" at bounding box center [461, 256] width 461 height 217
click at [333, 302] on span "**********" at bounding box center [350, 304] width 89 height 14
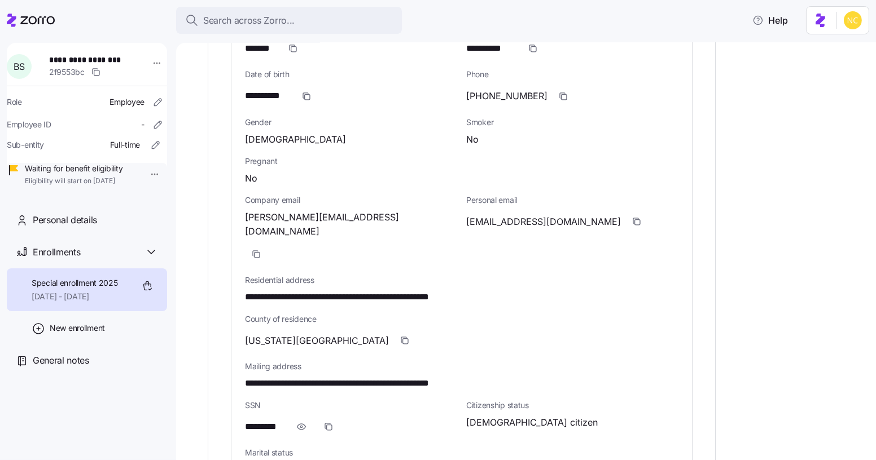
scroll to position [513, 0]
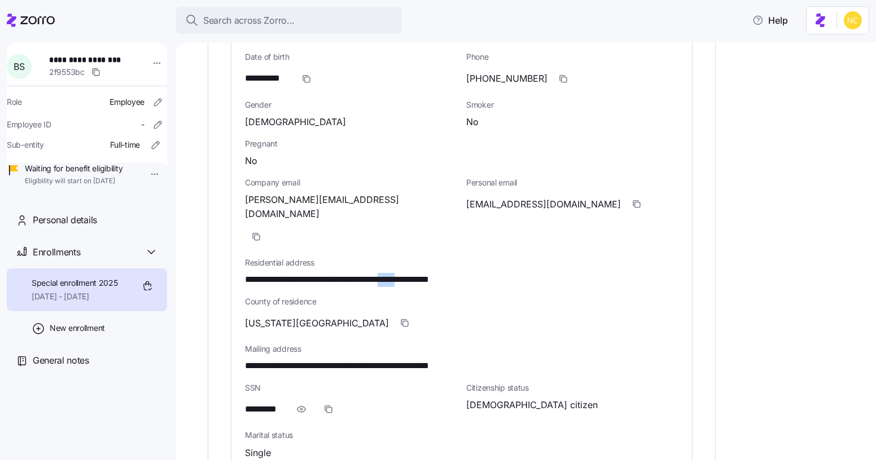
drag, startPoint x: 421, startPoint y: 237, endPoint x: 444, endPoint y: 238, distance: 22.6
click at [444, 273] on span "**********" at bounding box center [370, 280] width 251 height 14
copy span "*****"
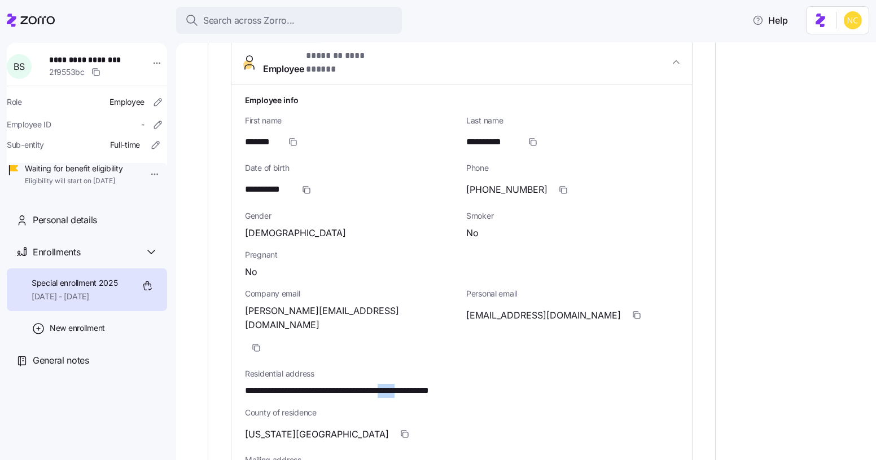
scroll to position [410, 0]
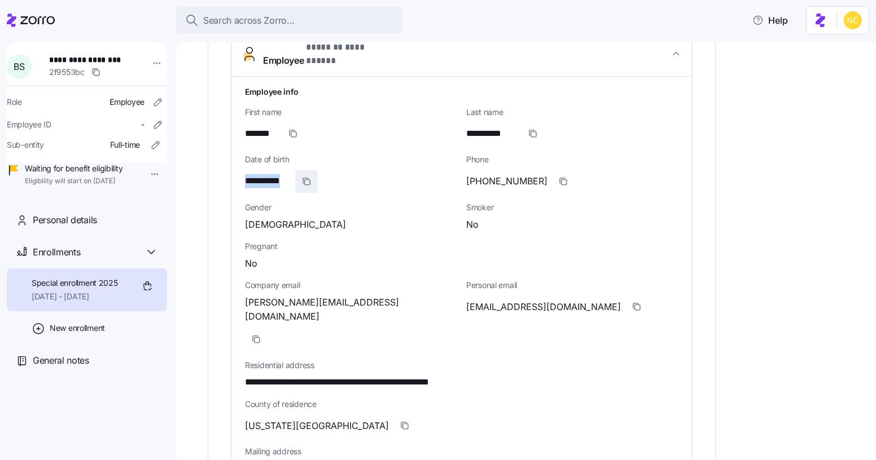
drag, startPoint x: 278, startPoint y: 170, endPoint x: 304, endPoint y: 170, distance: 25.4
click at [304, 170] on div "**********" at bounding box center [461, 374] width 460 height 594
copy span "**********"
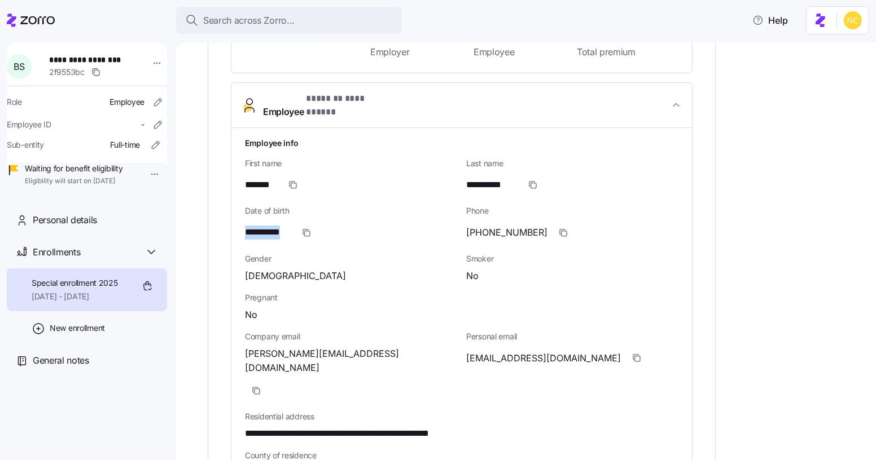
scroll to position [359, 0]
click at [286, 128] on div "**********" at bounding box center [461, 425] width 433 height 594
click at [293, 110] on button "**********" at bounding box center [461, 106] width 460 height 46
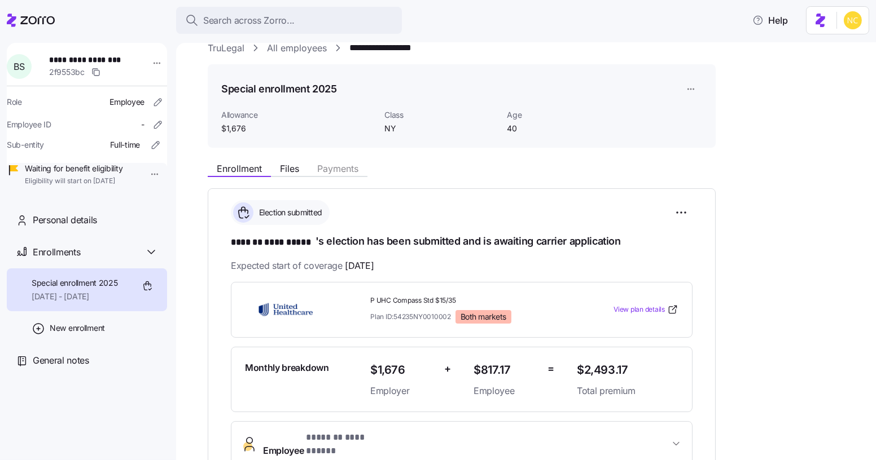
scroll to position [153, 0]
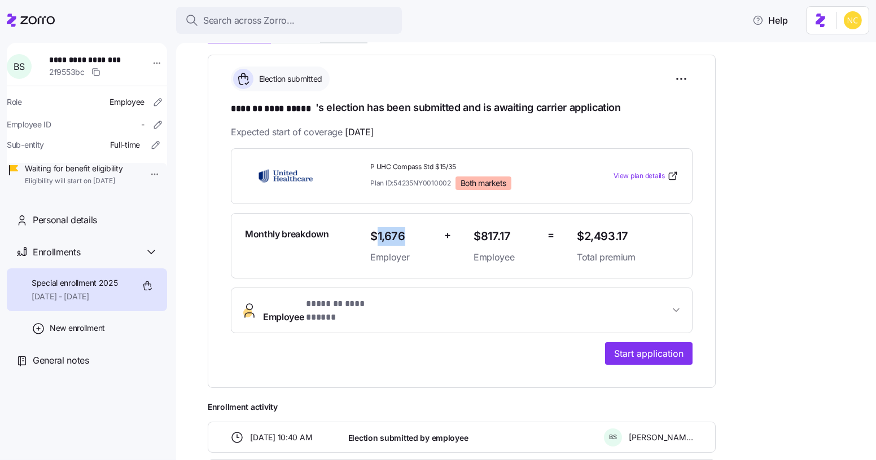
drag, startPoint x: 377, startPoint y: 238, endPoint x: 407, endPoint y: 242, distance: 29.6
click at [407, 242] on span "$1,676" at bounding box center [402, 236] width 65 height 19
copy span "1,676"
drag, startPoint x: 481, startPoint y: 237, endPoint x: 466, endPoint y: 5, distance: 232.9
click at [516, 236] on span "$817.17" at bounding box center [505, 236] width 65 height 19
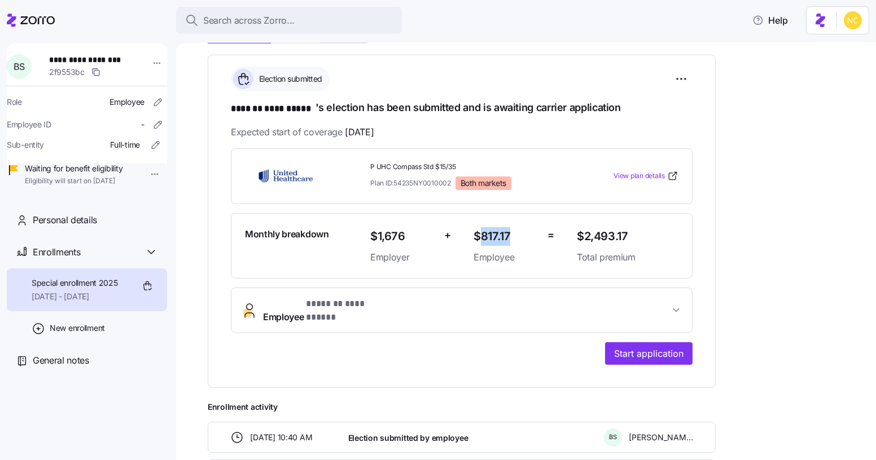
copy span "817.17"
drag, startPoint x: 414, startPoint y: 239, endPoint x: 378, endPoint y: 237, distance: 36.1
click at [378, 237] on span "$1,676" at bounding box center [402, 236] width 65 height 19
copy span "1,676"
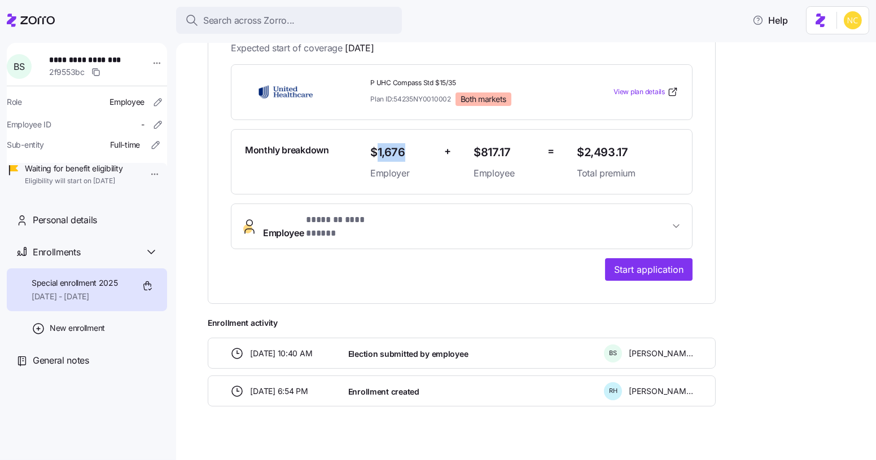
click at [477, 216] on span "**********" at bounding box center [466, 226] width 406 height 27
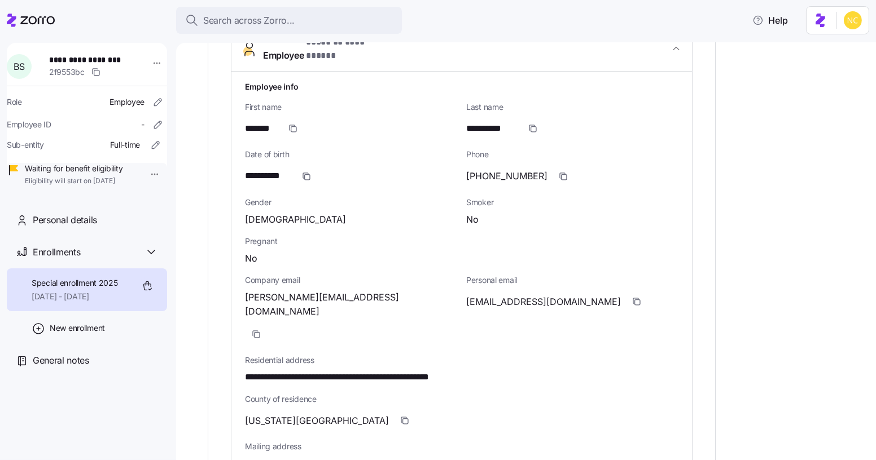
scroll to position [443, 0]
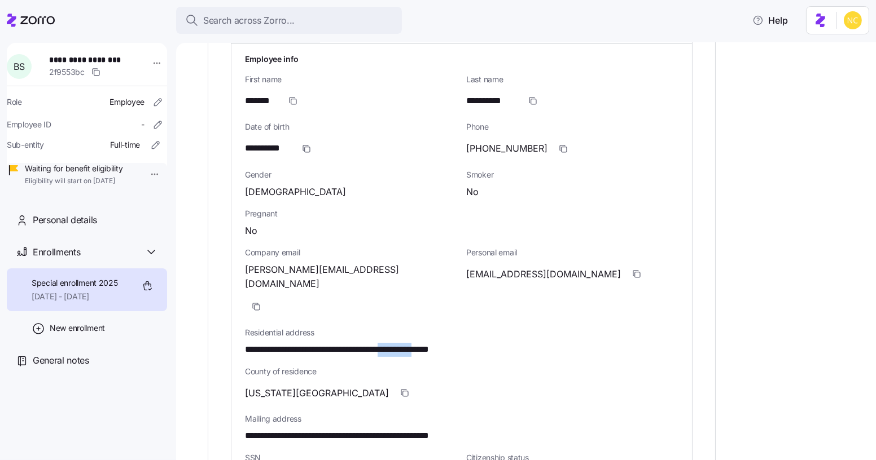
drag, startPoint x: 420, startPoint y: 306, endPoint x: 470, endPoint y: 305, distance: 50.2
click at [470, 343] on span "**********" at bounding box center [370, 350] width 251 height 14
copy span "**********"
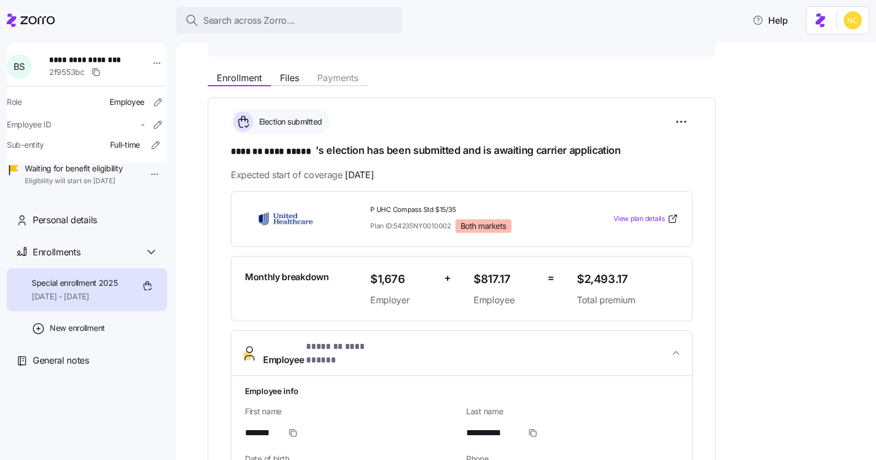
scroll to position [205, 0]
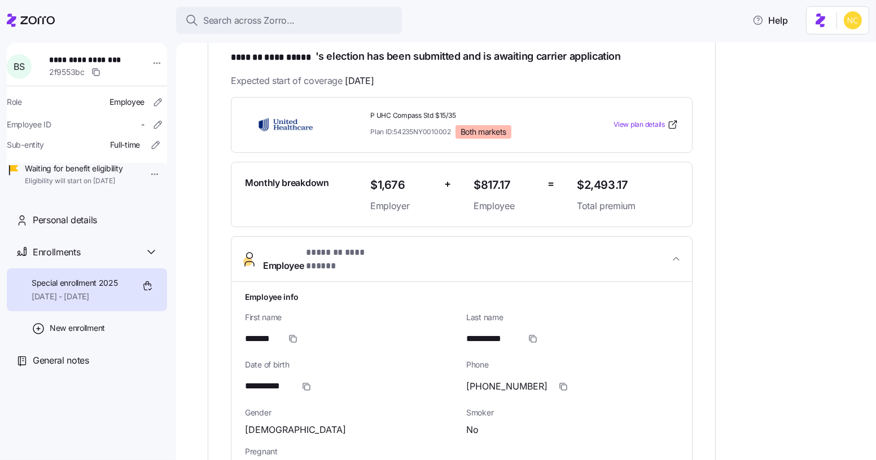
click at [347, 259] on button "**********" at bounding box center [461, 260] width 460 height 46
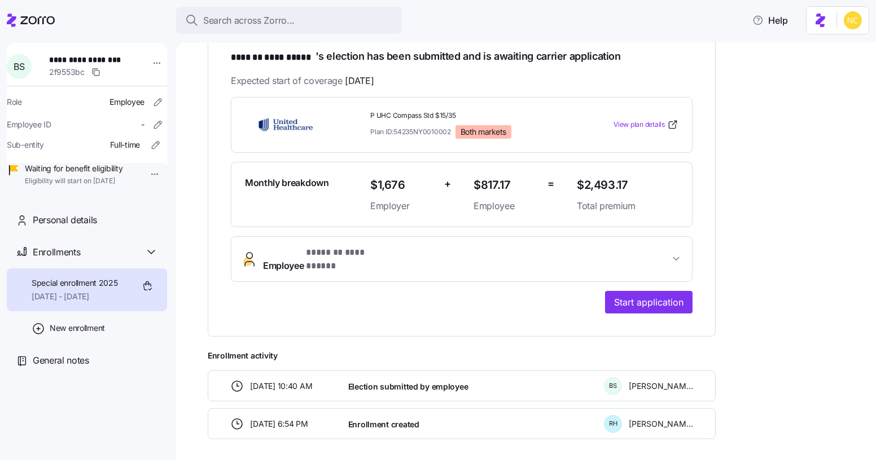
click at [346, 257] on span "**********" at bounding box center [350, 253] width 89 height 14
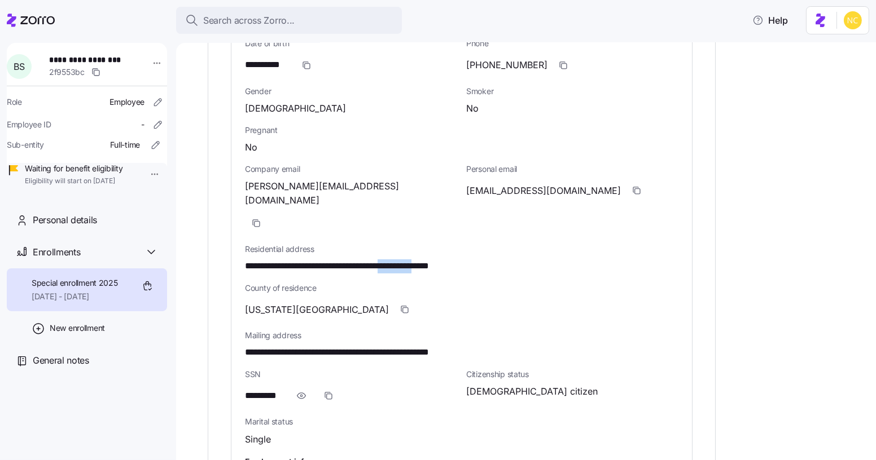
scroll to position [564, 0]
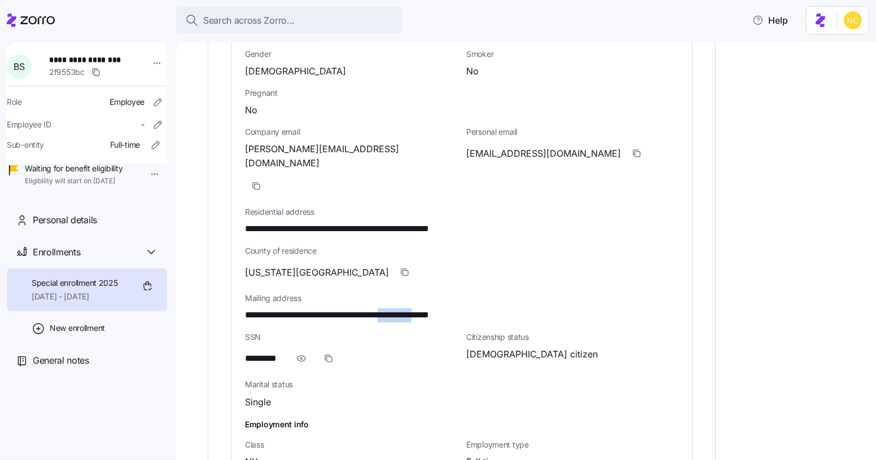
drag, startPoint x: 421, startPoint y: 271, endPoint x: 473, endPoint y: 273, distance: 52.0
click at [473, 309] on span "**********" at bounding box center [370, 316] width 251 height 14
copy span "**********"
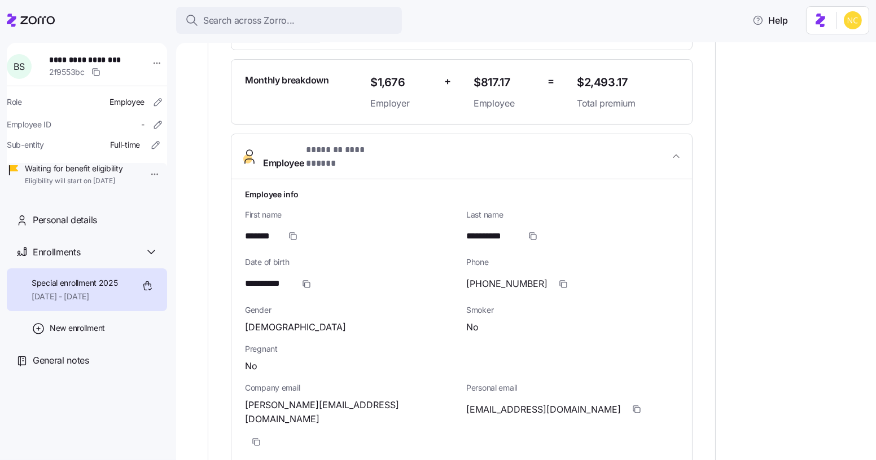
scroll to position [102, 0]
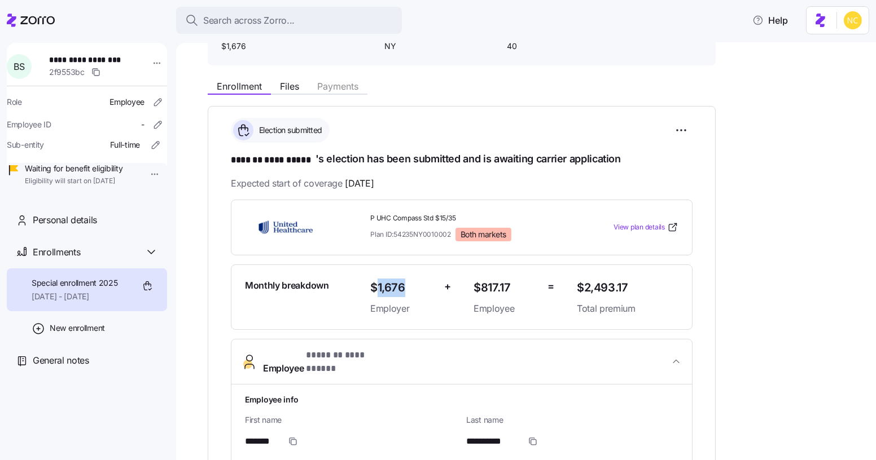
drag, startPoint x: 408, startPoint y: 283, endPoint x: 376, endPoint y: 284, distance: 31.6
click at [376, 284] on span "$1,676" at bounding box center [402, 288] width 65 height 19
copy span "1,676"
copy span "2,493.17"
drag, startPoint x: 631, startPoint y: 284, endPoint x: 465, endPoint y: 58, distance: 280.1
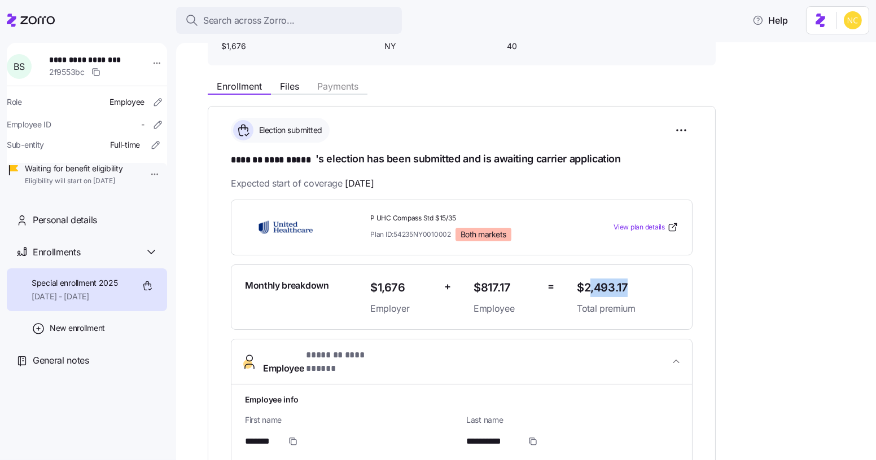
click at [587, 293] on span "$2,493.17" at bounding box center [628, 288] width 102 height 19
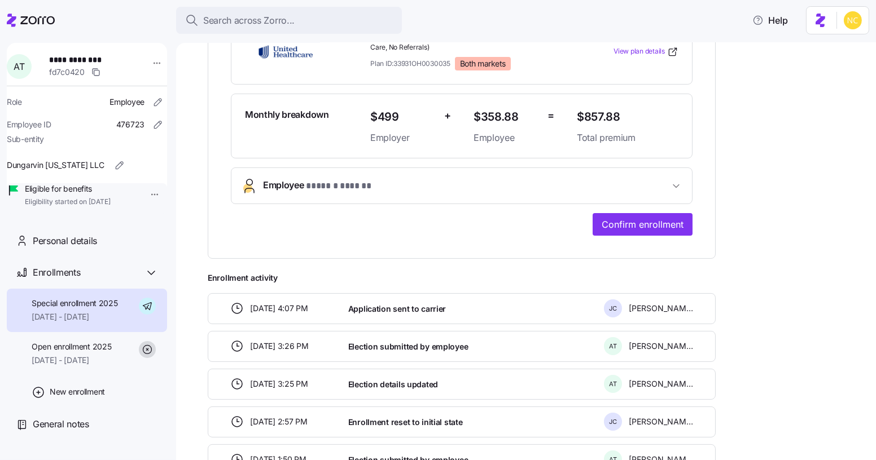
scroll to position [89, 0]
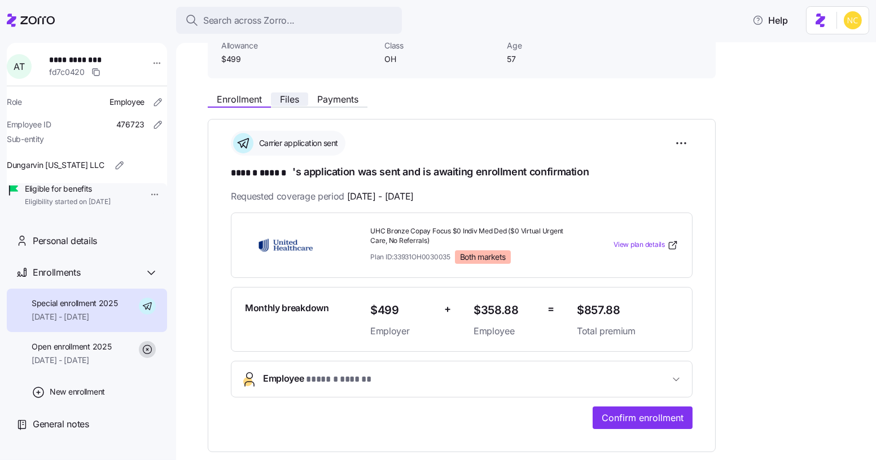
click at [293, 99] on span "Files" at bounding box center [289, 99] width 19 height 9
